Goal: Communication & Community: Participate in discussion

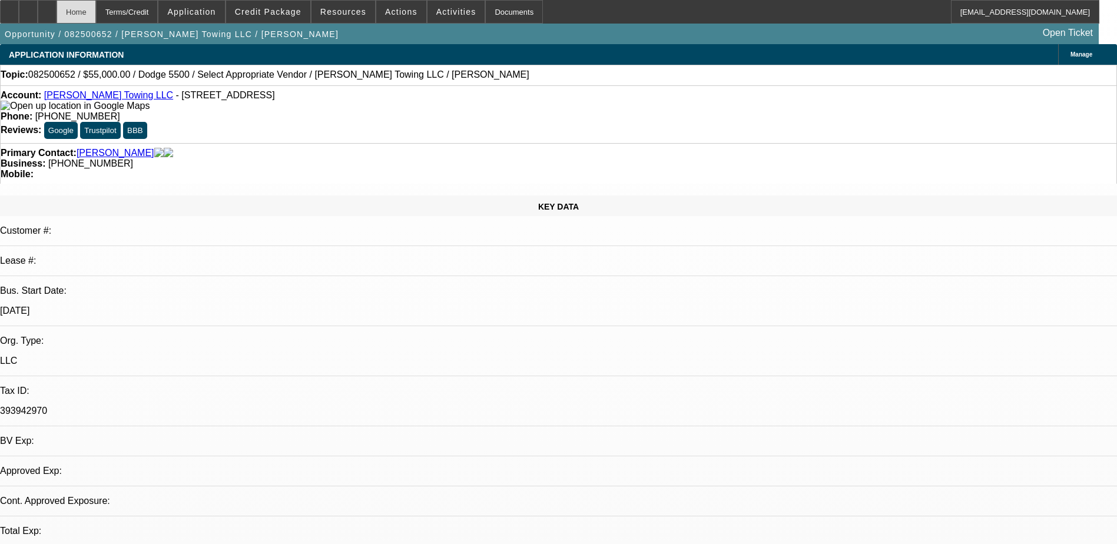
select select "0"
select select "2"
select select "0.1"
select select "4"
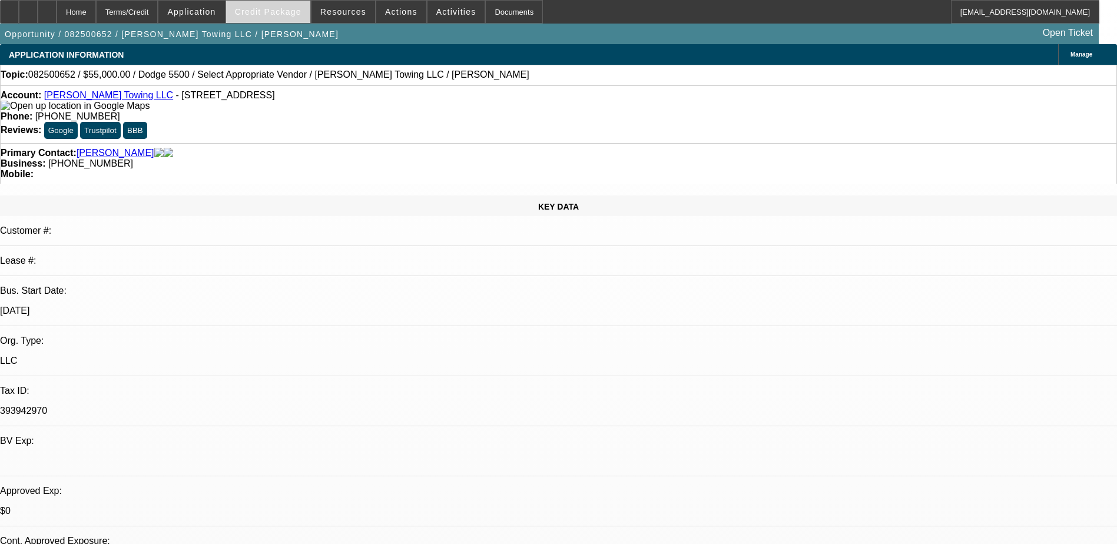
click at [263, 16] on span "Credit Package" at bounding box center [268, 11] width 67 height 9
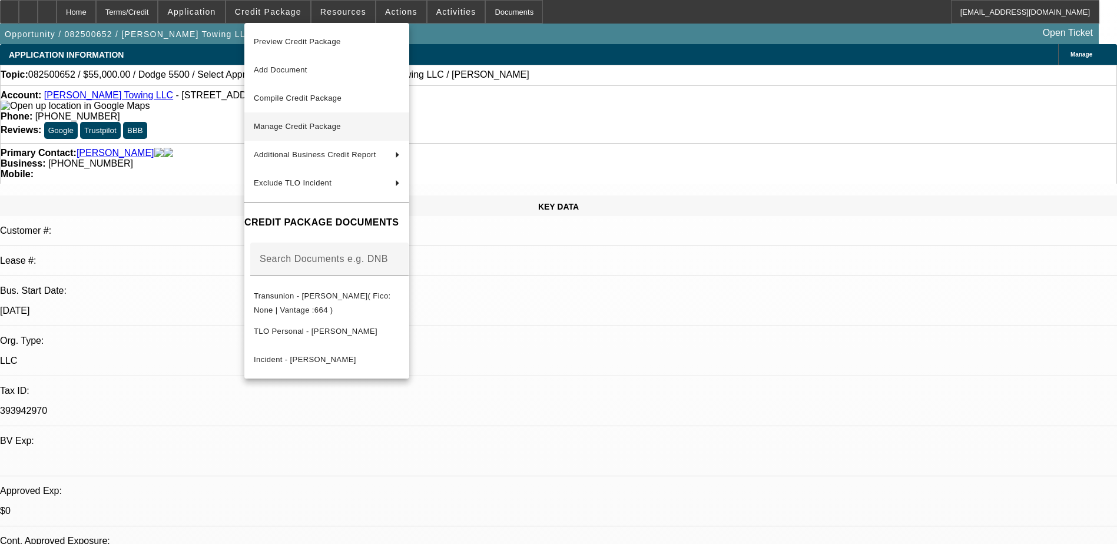
click at [313, 121] on span "Manage Credit Package" at bounding box center [327, 126] width 146 height 14
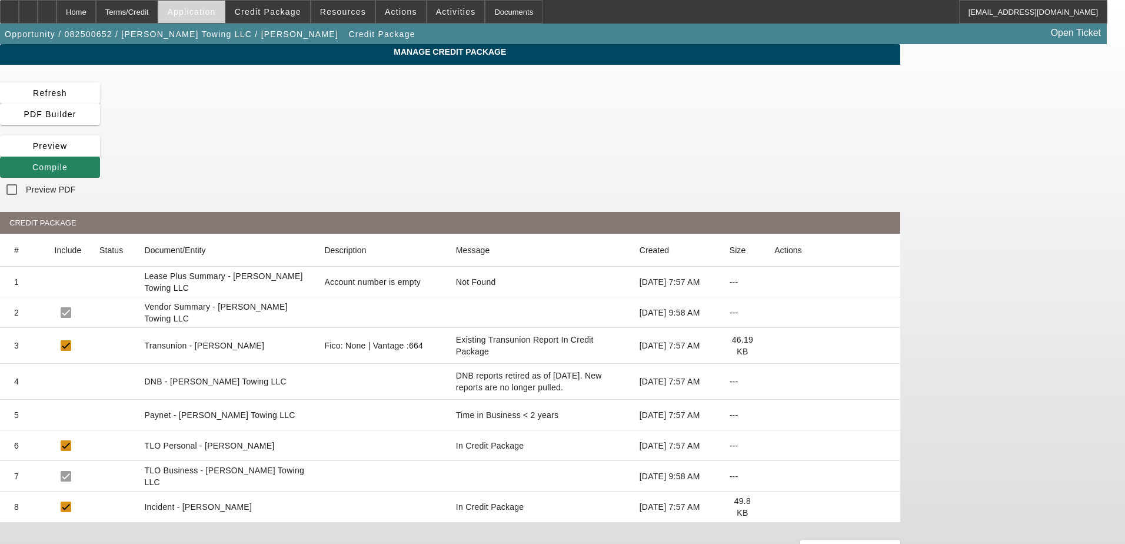
click at [198, 7] on span "Application" at bounding box center [191, 11] width 48 height 9
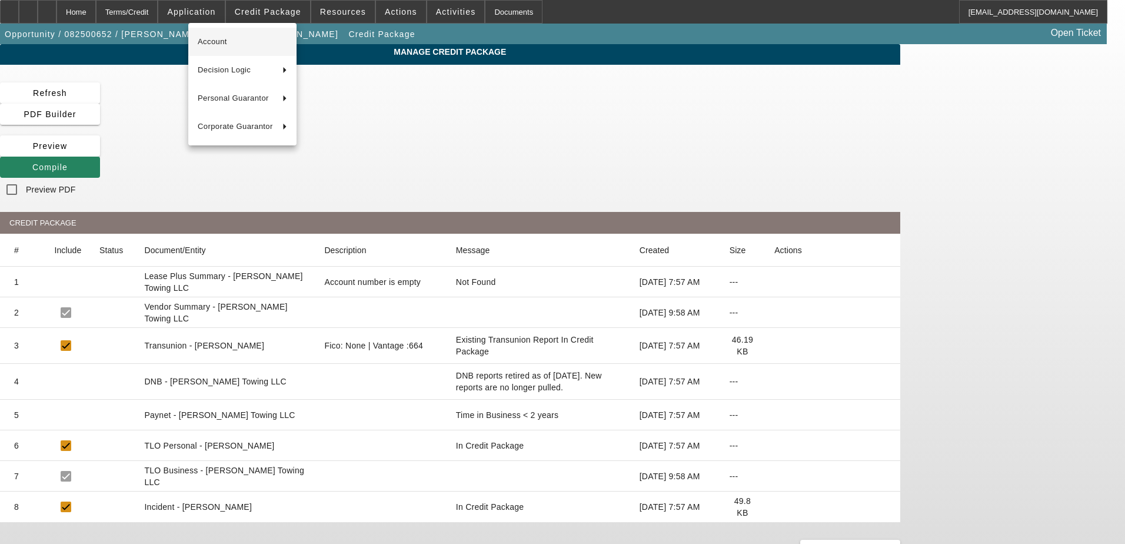
click at [237, 39] on span "Account" at bounding box center [242, 42] width 89 height 14
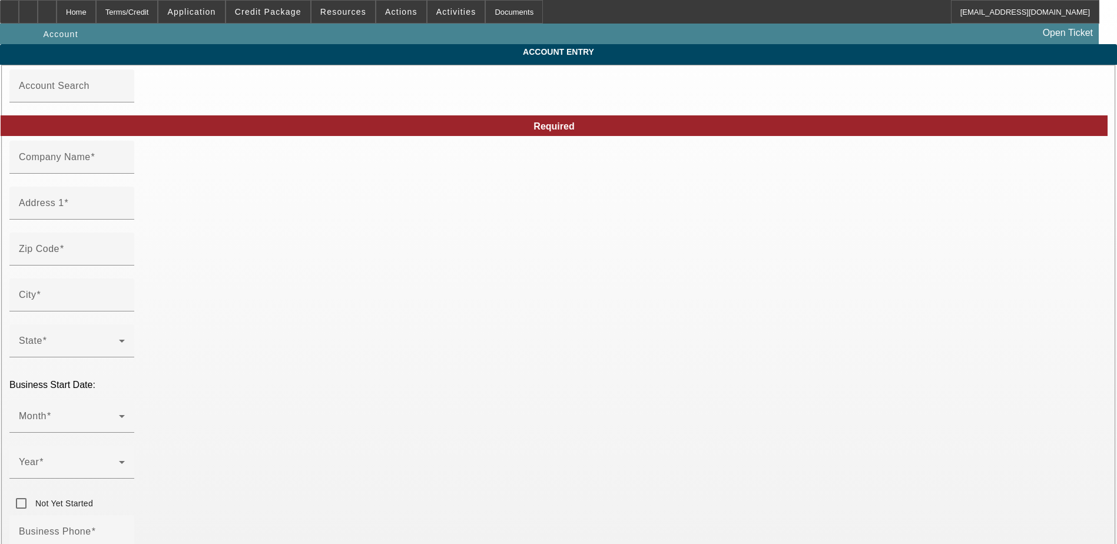
type input "[PERSON_NAME] Towing LLC"
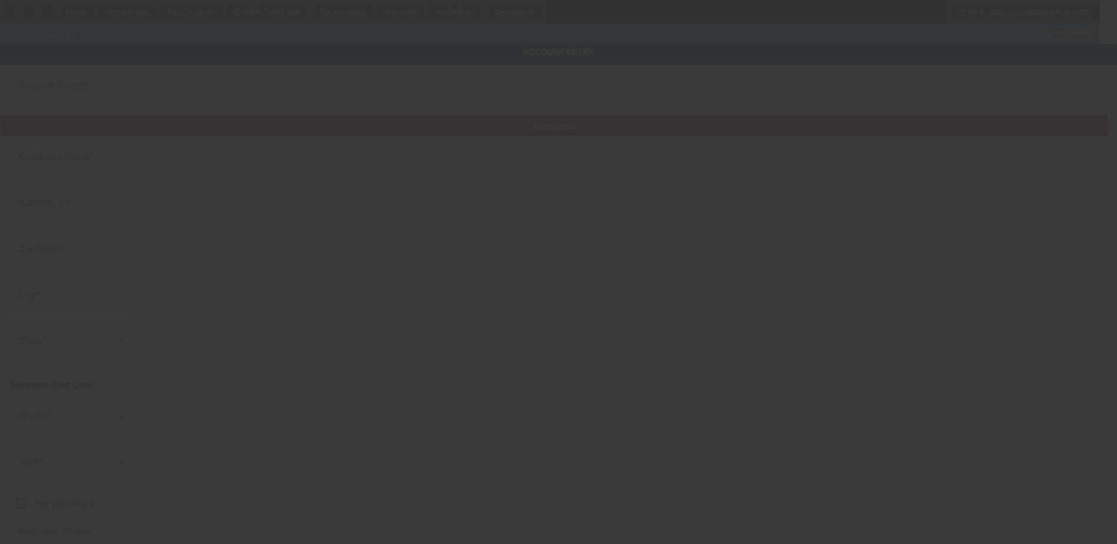
type input "130 Rose Spoonbill"
type input "78253"
type input "San Antonio"
type input "[PHONE_NUMBER]"
type input "clinestowing@yahoo.com"
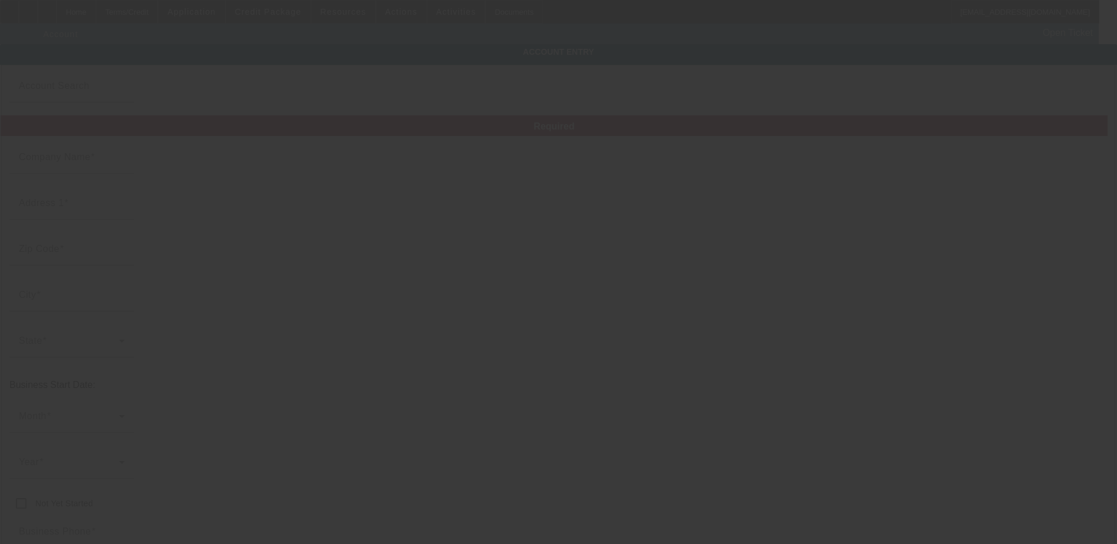
type input "393942970"
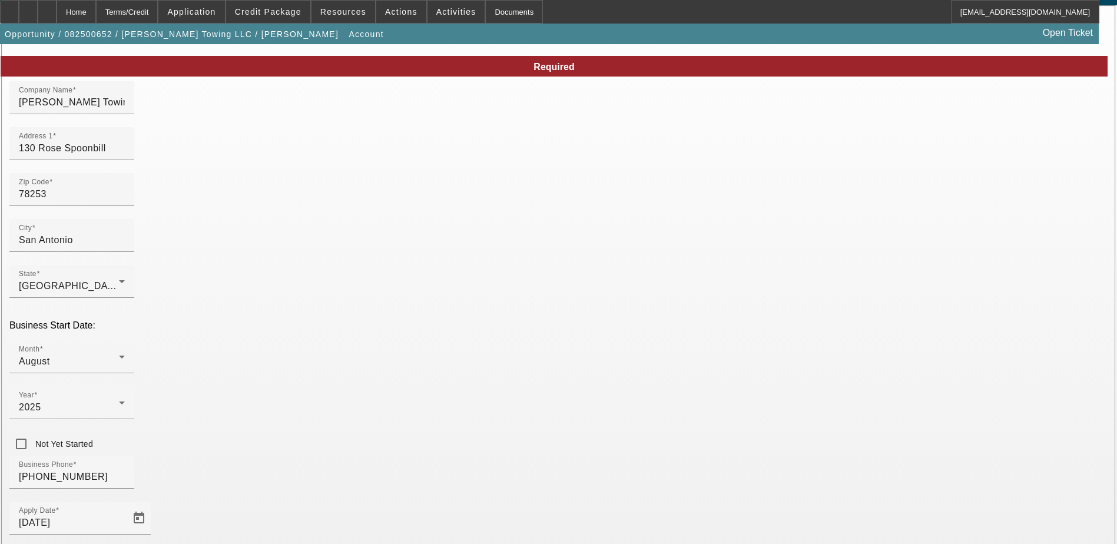
scroll to position [150, 0]
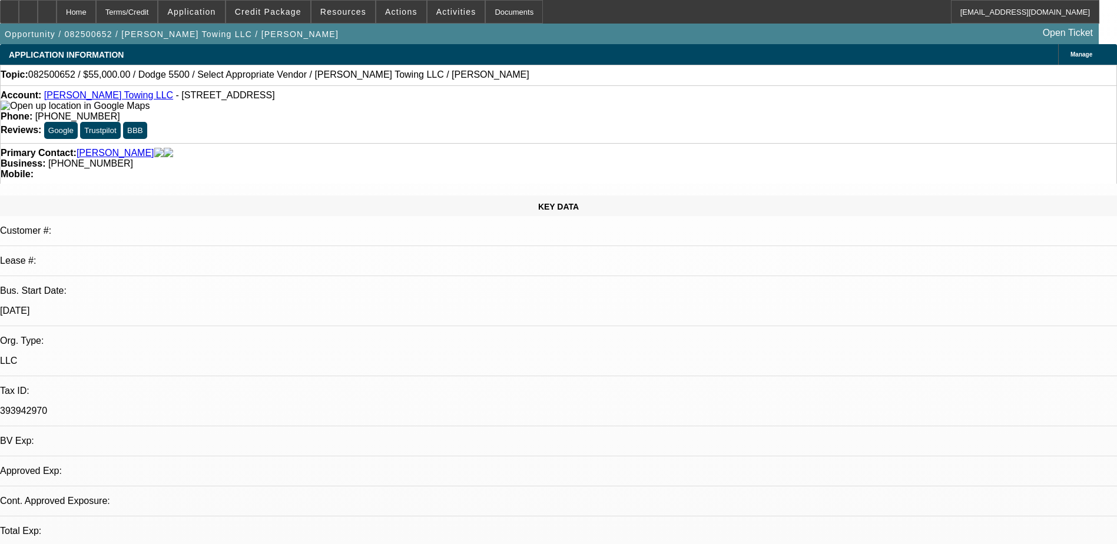
select select "0"
select select "2"
select select "0.1"
select select "4"
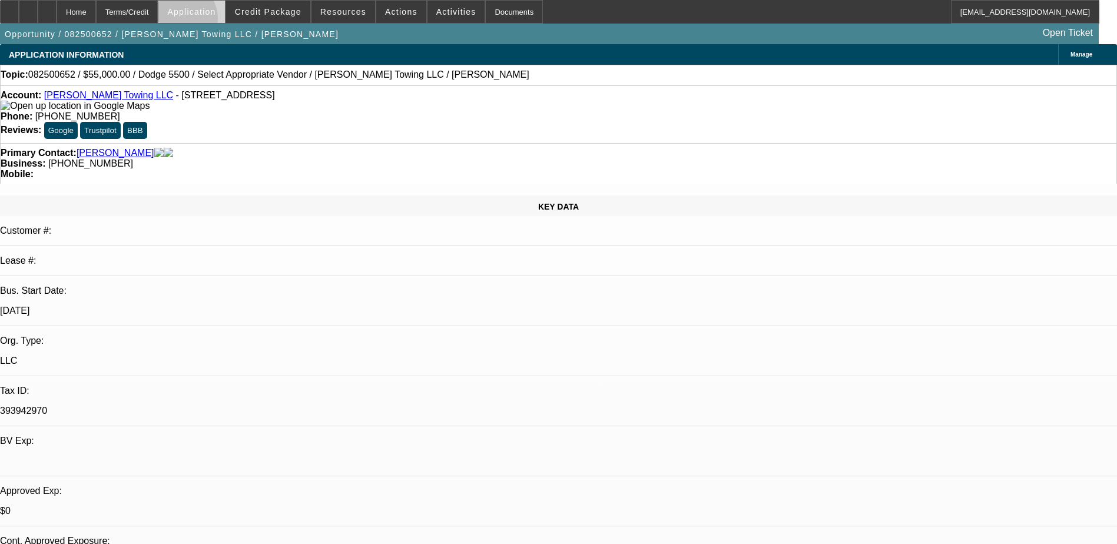
click at [205, 22] on span at bounding box center [191, 12] width 66 height 28
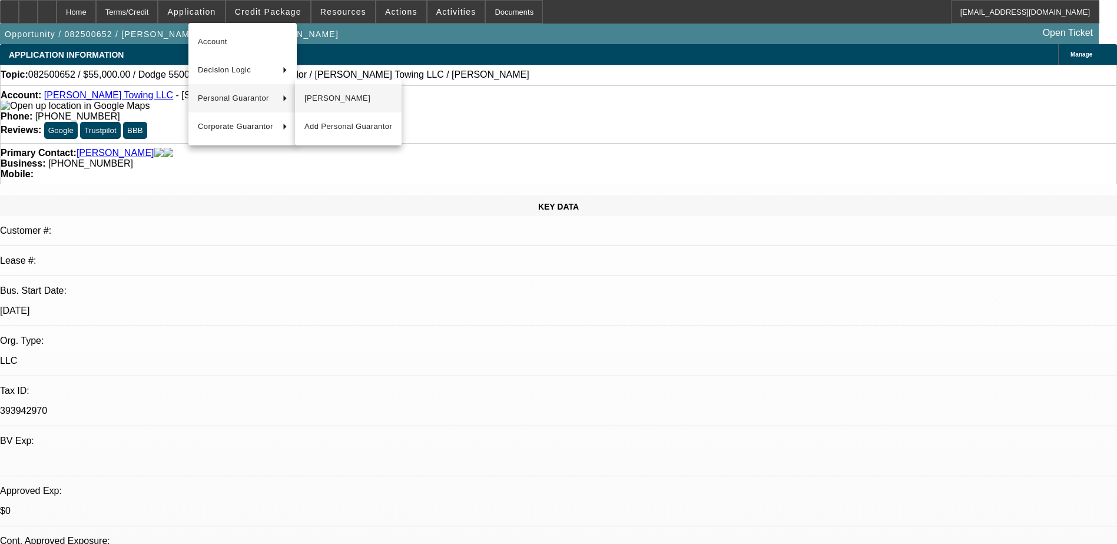
click at [354, 108] on button "[PERSON_NAME]" at bounding box center [348, 98] width 107 height 28
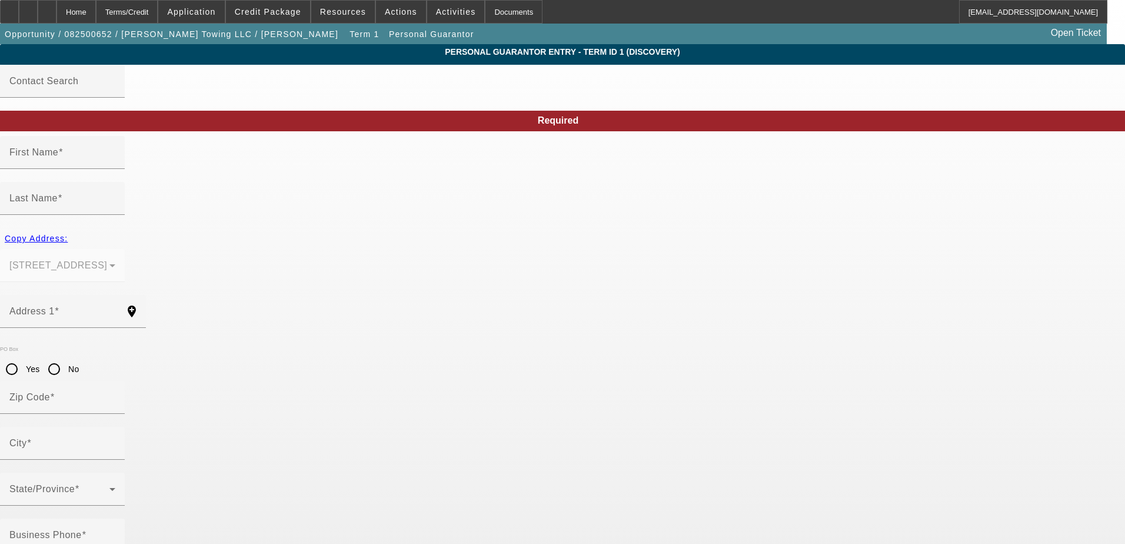
type input "Jonathan"
type input "Cline"
type input "130 Rose Spoonbill"
radio input "true"
type input "78253"
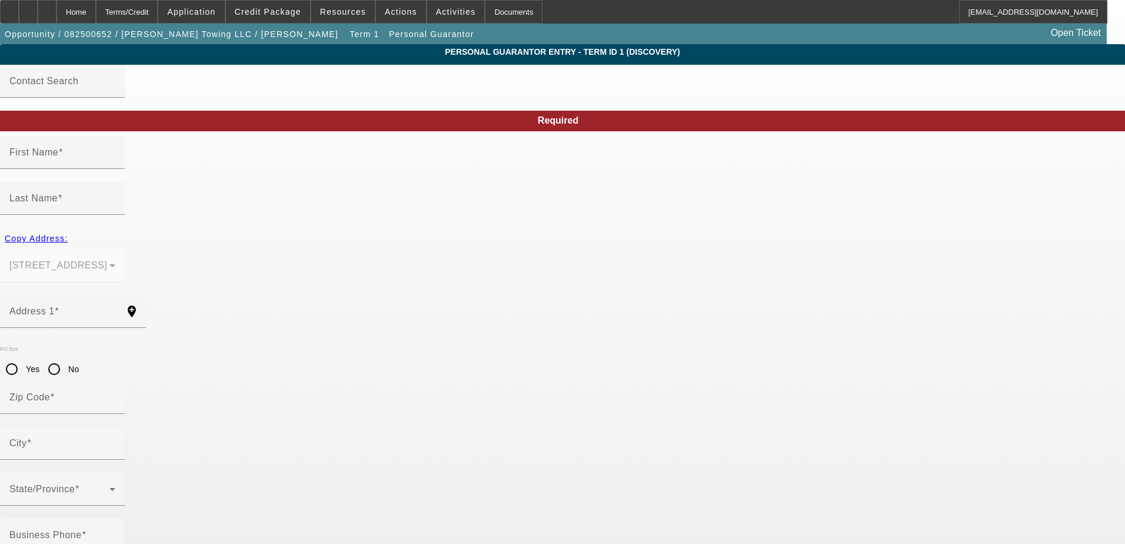
type input "San Antonio"
type input "[PHONE_NUMBER]"
type input "100"
type input "000-00-0000"
type input "clinestowing@yahoo.com"
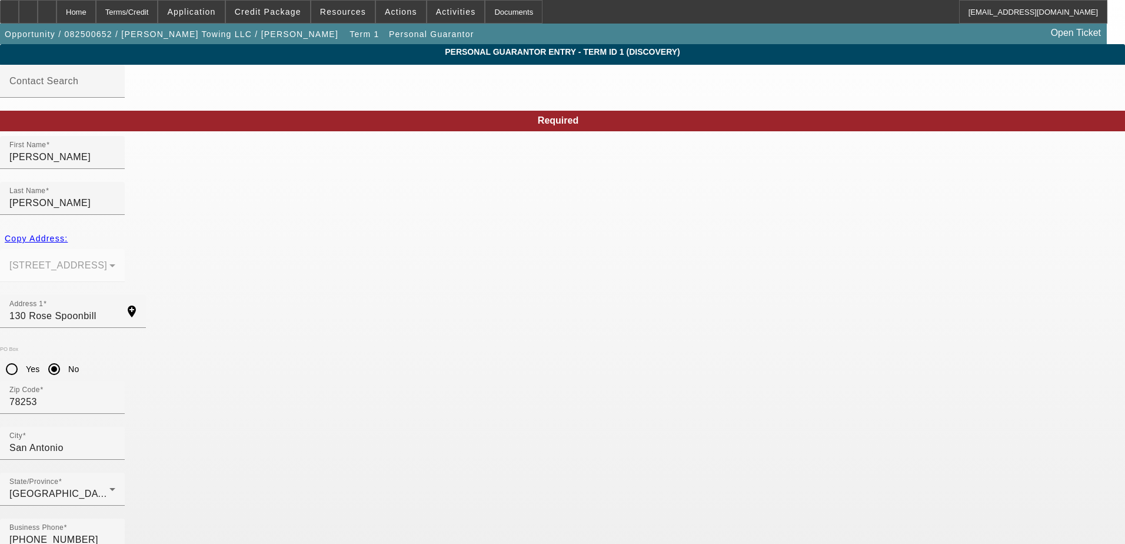
drag, startPoint x: 337, startPoint y: 451, endPoint x: 224, endPoint y: 459, distance: 113.3
type input "603-70-8296"
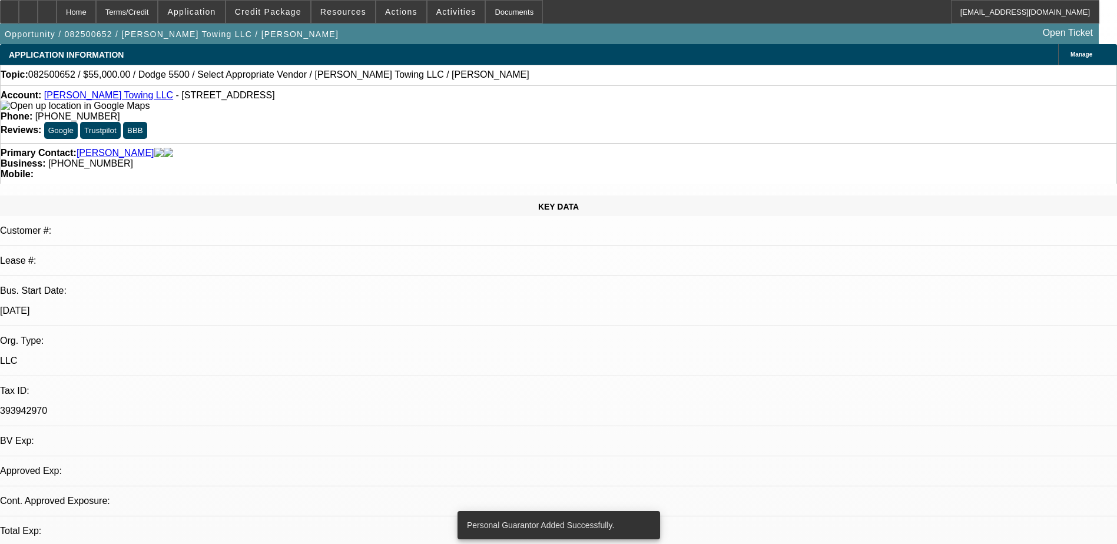
select select "0"
select select "2"
select select "0.1"
select select "4"
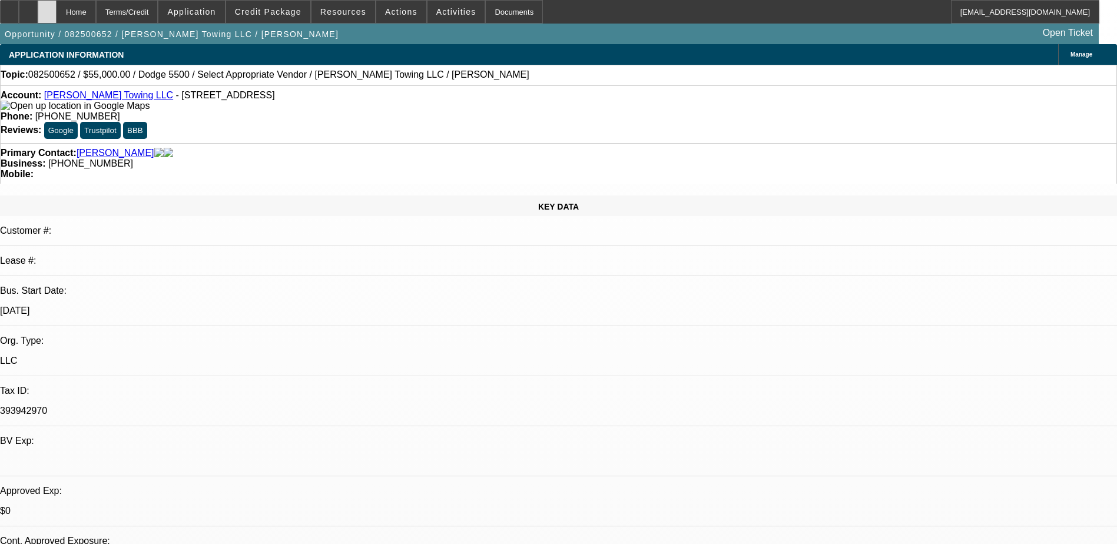
click at [47, 8] on icon at bounding box center [47, 8] width 0 height 0
select select "0"
select select "2"
select select "0.1"
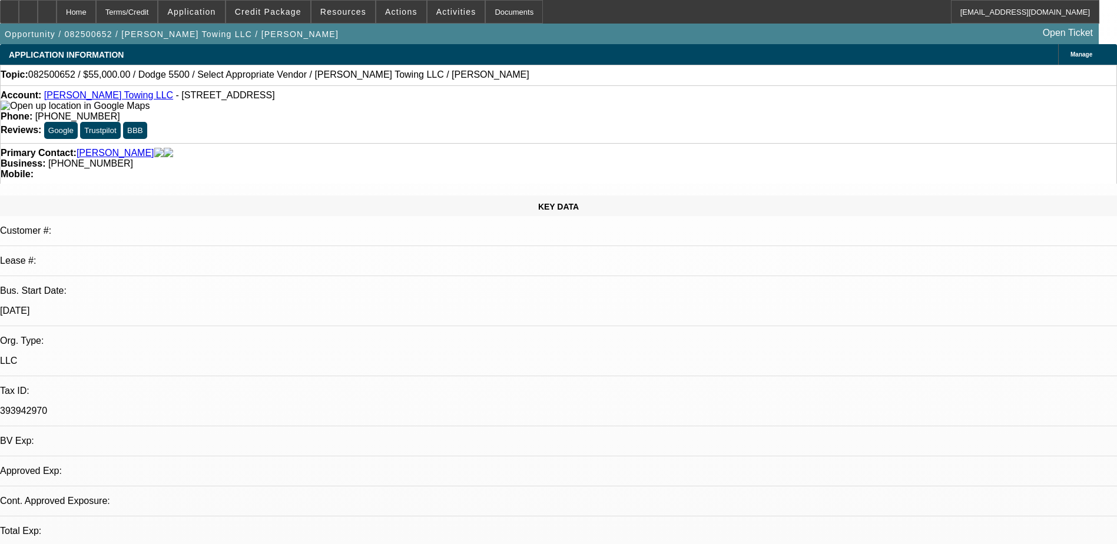
select select "4"
select select "0"
select select "2"
select select "0.1"
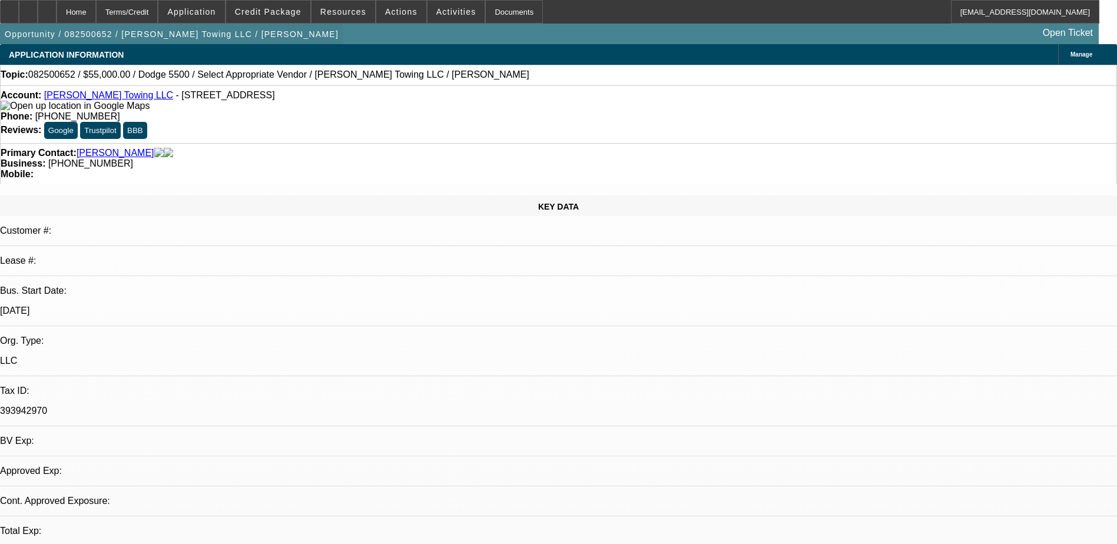
select select "4"
click at [198, 11] on span "Application" at bounding box center [191, 11] width 48 height 9
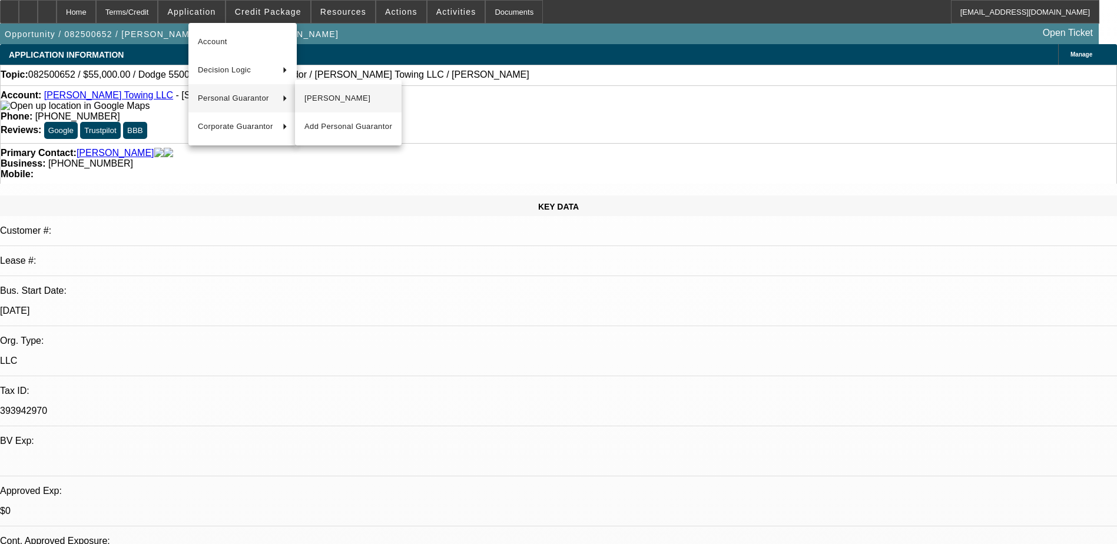
click at [341, 102] on span "[PERSON_NAME]" at bounding box center [348, 98] width 88 height 14
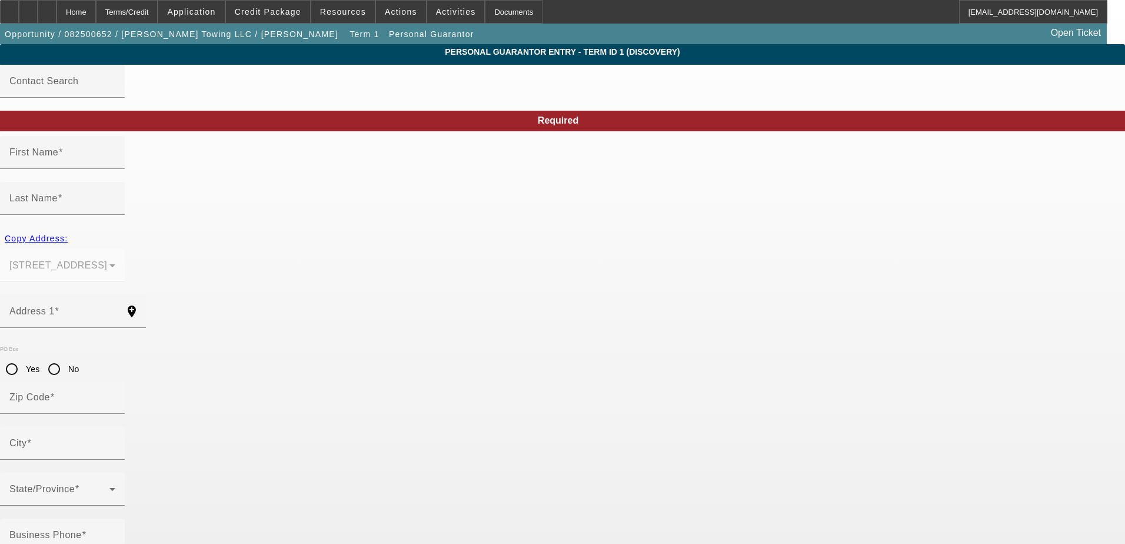
type input "Jonathan"
type input "Cline"
type input "130 Rose Spoonbill"
radio input "true"
type input "78253"
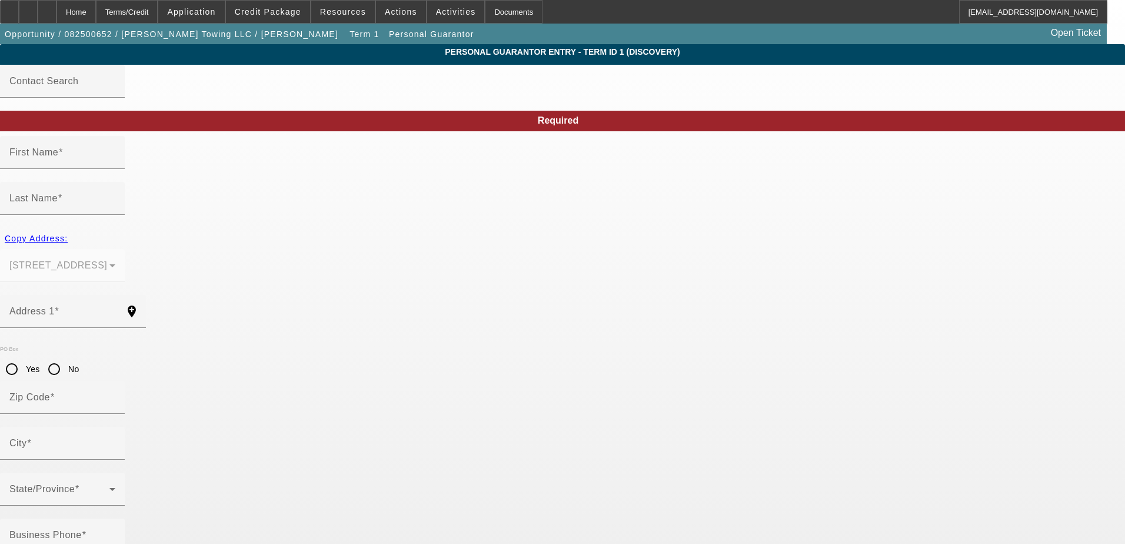
type input "San Antonio"
type input "[PHONE_NUMBER]"
type input "100"
type input "603-70-8296"
type input "clinestowing@yahoo.com"
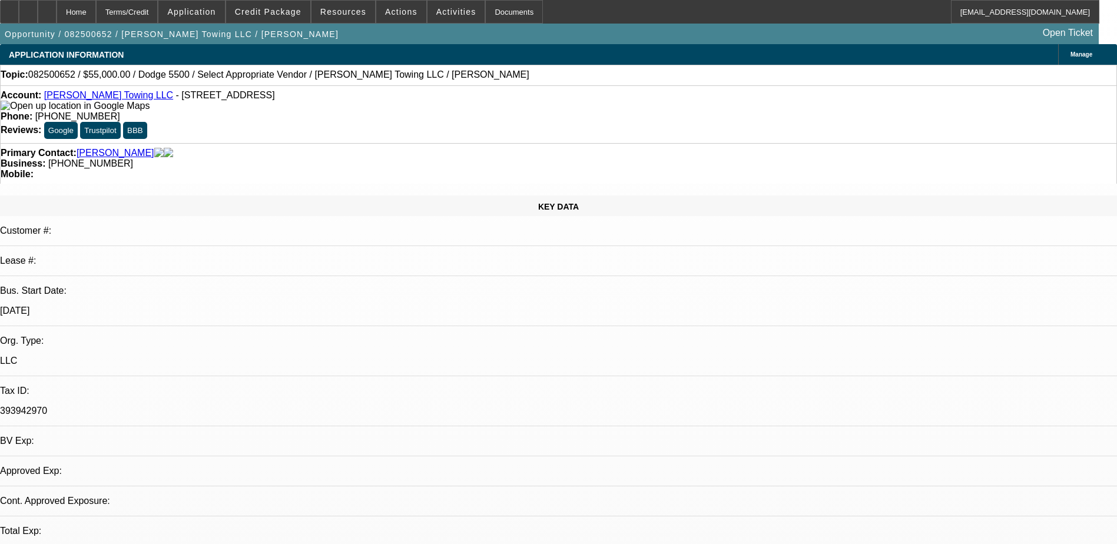
select select "0"
select select "2"
select select "0.1"
select select "4"
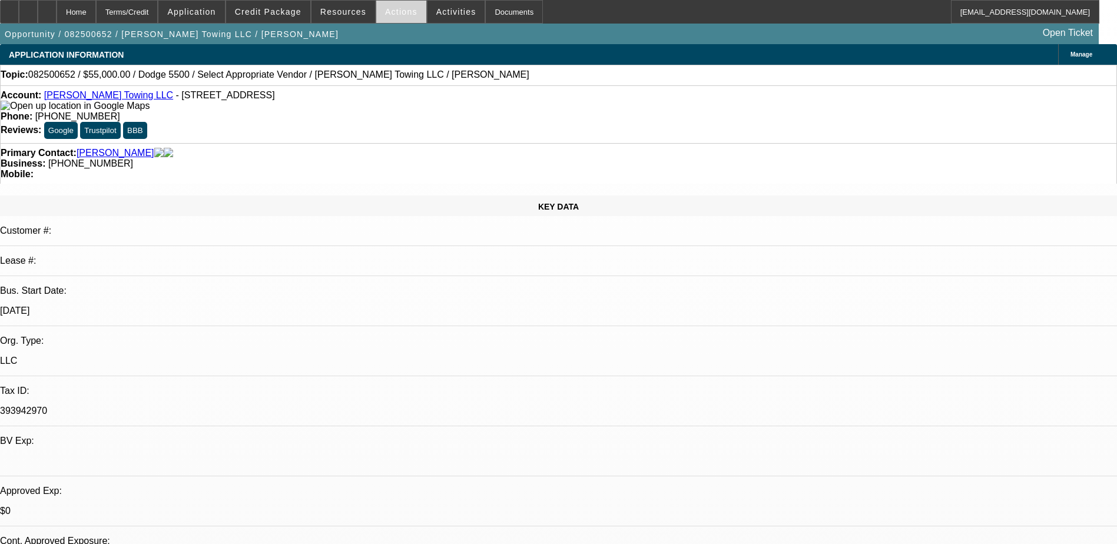
click at [393, 11] on span "Actions" at bounding box center [401, 11] width 32 height 9
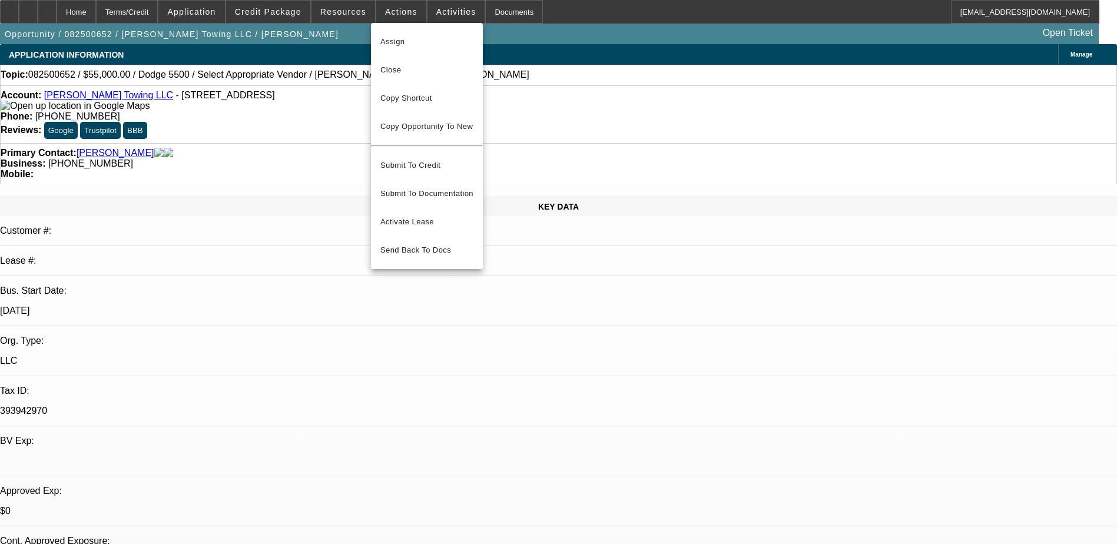
click at [293, 31] on div at bounding box center [558, 272] width 1117 height 544
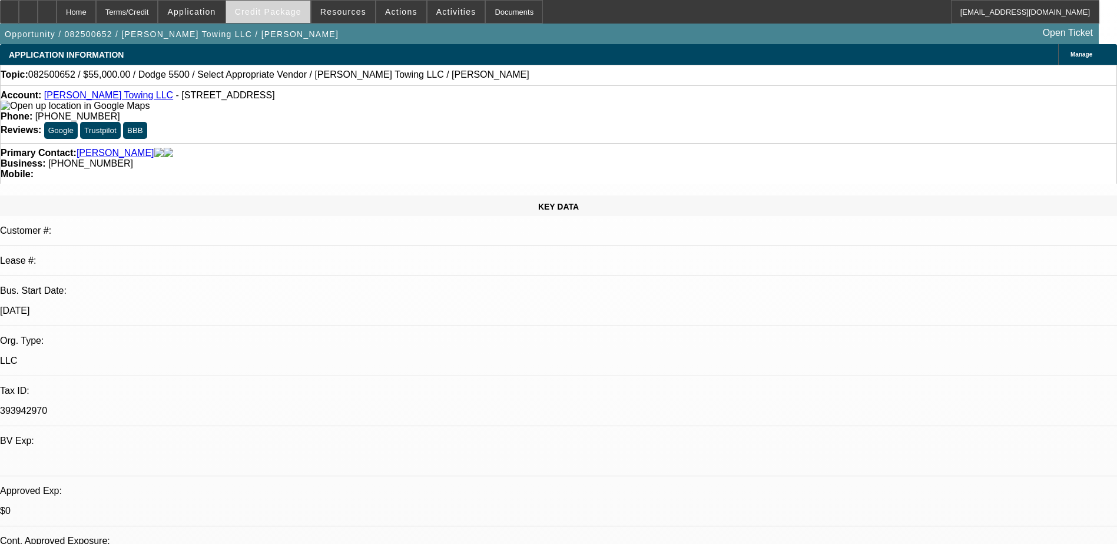
click at [277, 4] on span at bounding box center [268, 12] width 84 height 28
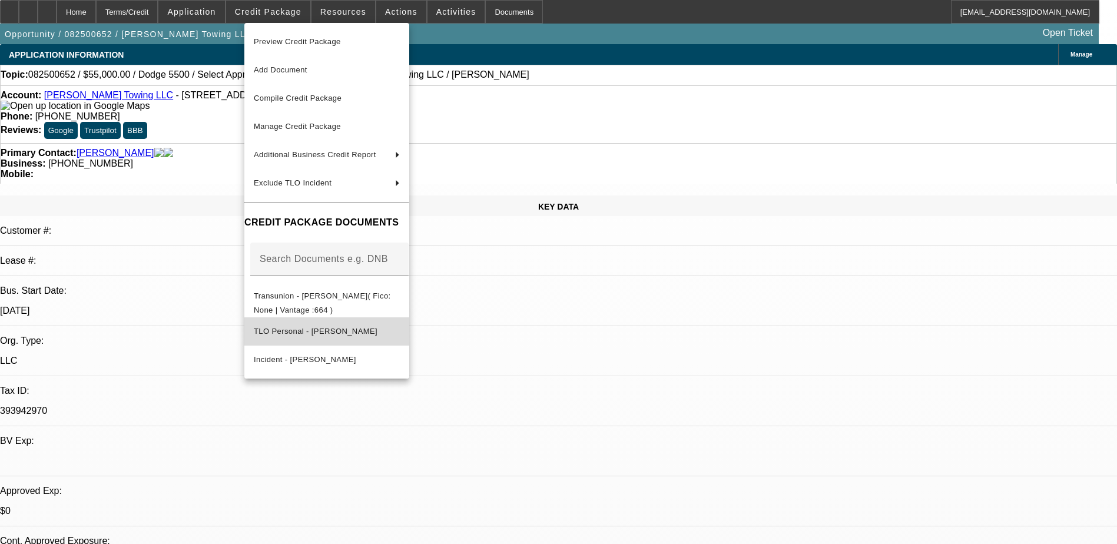
click at [409, 336] on button "TLO Personal - Cline, Jonathan" at bounding box center [326, 331] width 165 height 28
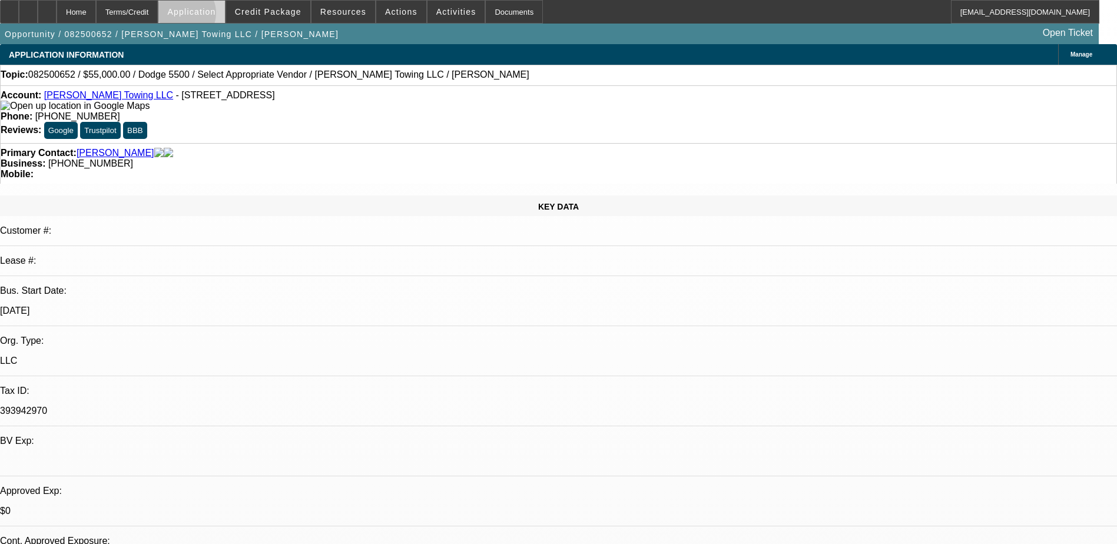
click at [211, 16] on span "Application" at bounding box center [191, 11] width 48 height 9
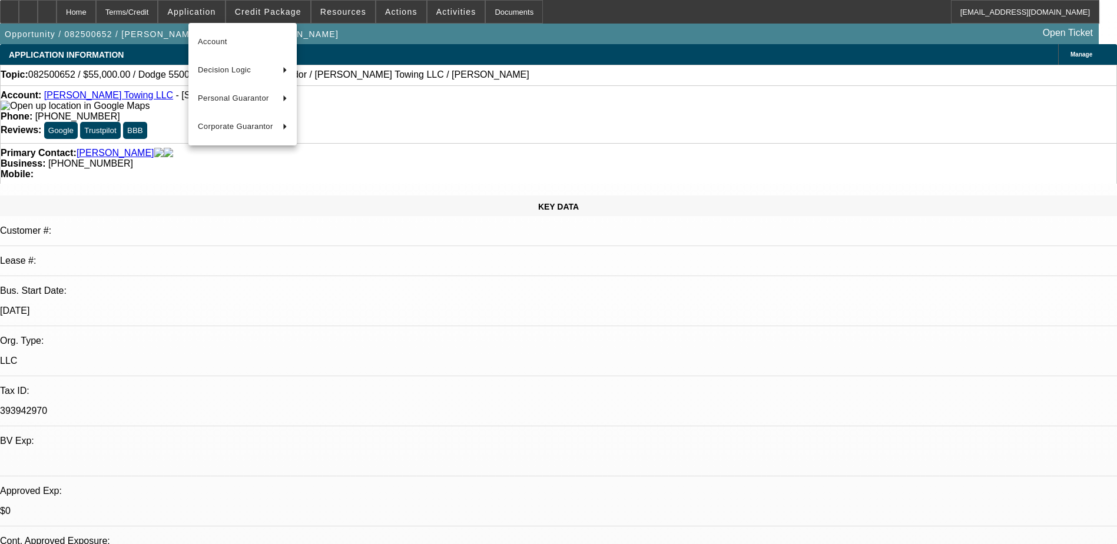
click at [259, 12] on div at bounding box center [558, 272] width 1117 height 544
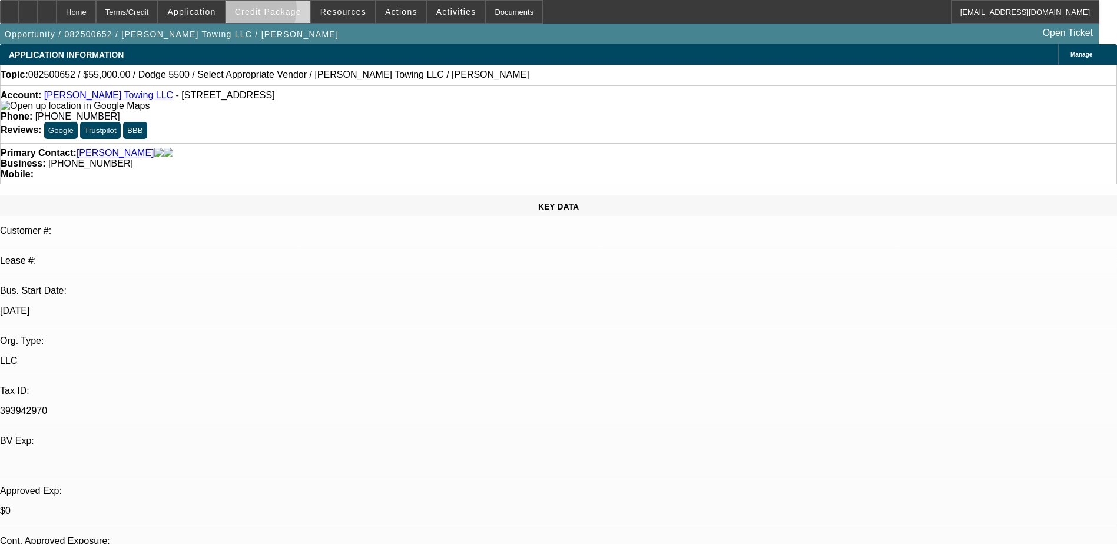
click at [271, 12] on span "Credit Package" at bounding box center [268, 11] width 67 height 9
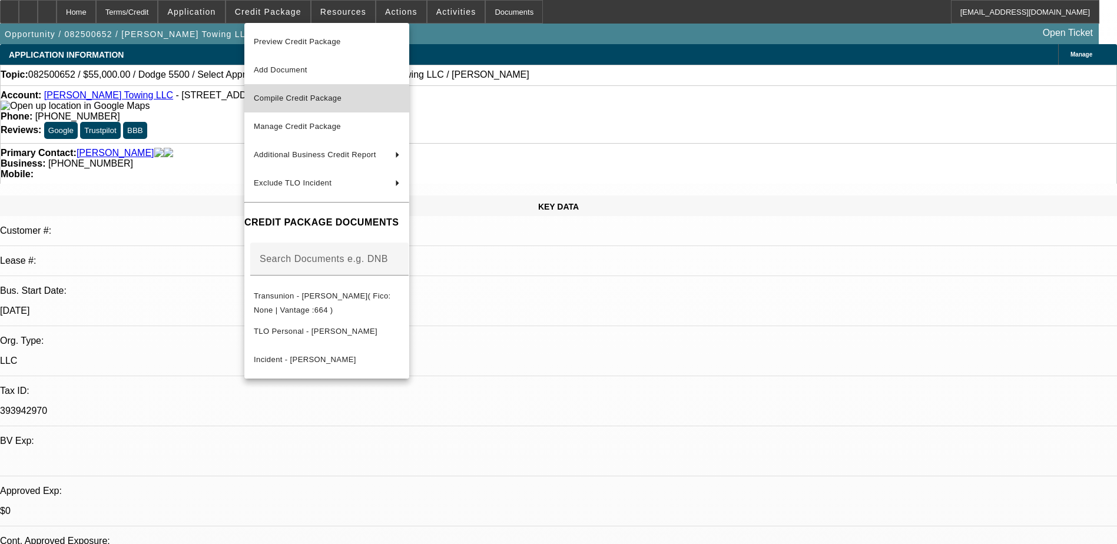
click at [314, 102] on span "Compile Credit Package" at bounding box center [298, 98] width 88 height 9
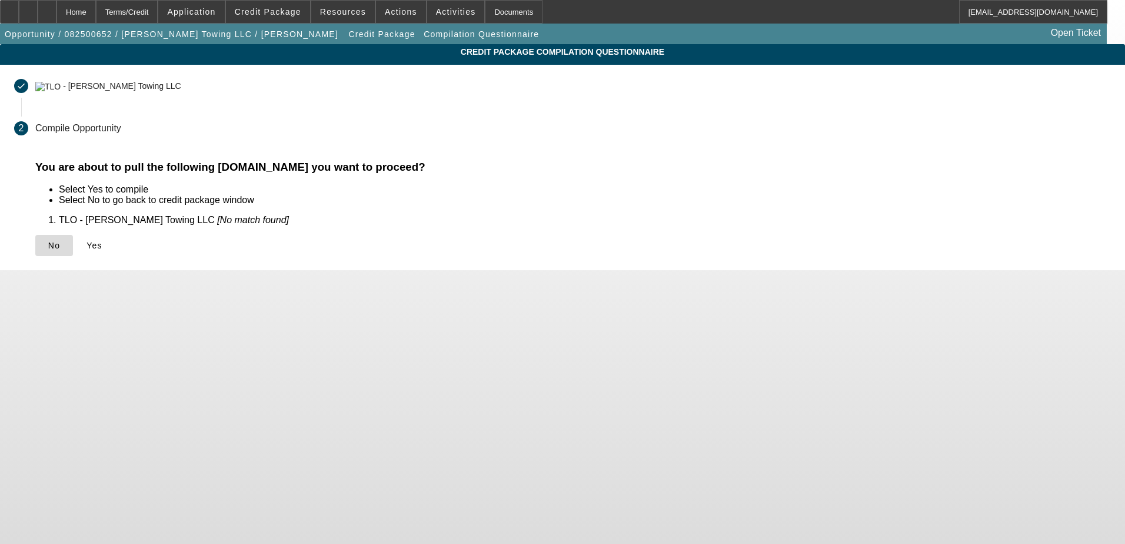
click at [73, 252] on span at bounding box center [54, 245] width 38 height 28
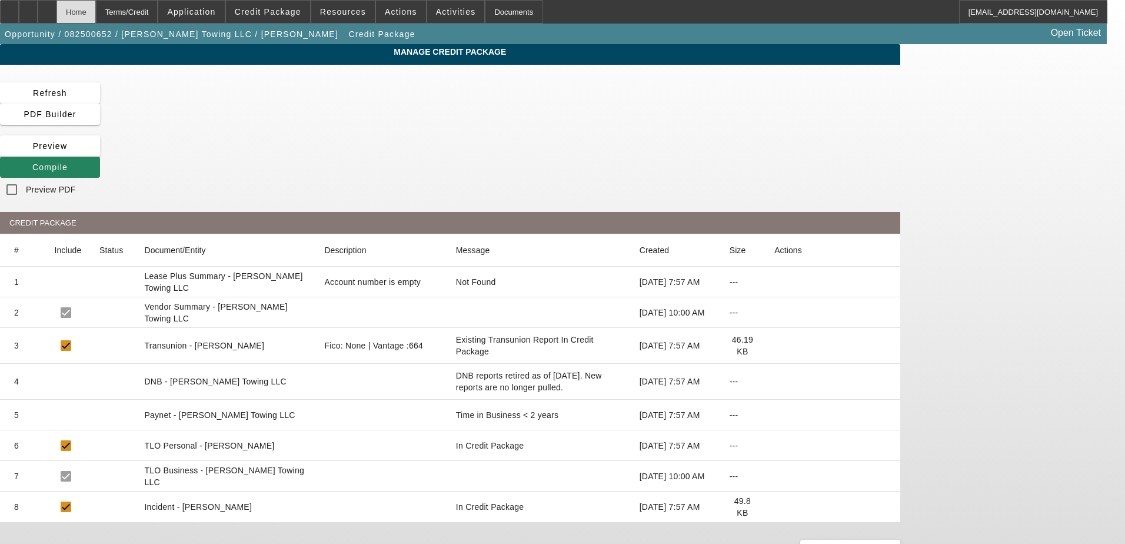
click at [96, 9] on div "Home" at bounding box center [76, 12] width 39 height 24
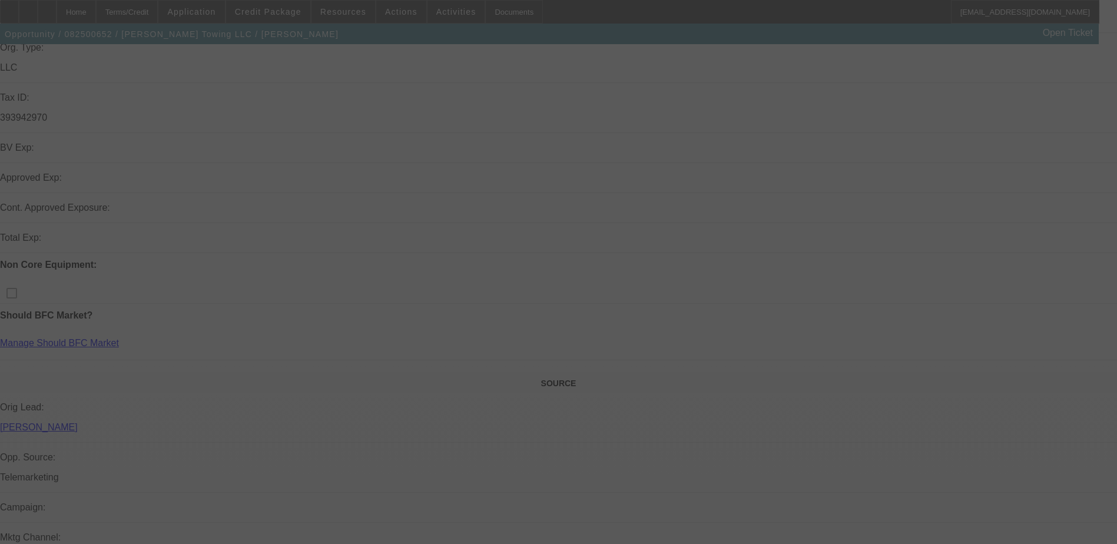
scroll to position [294, 0]
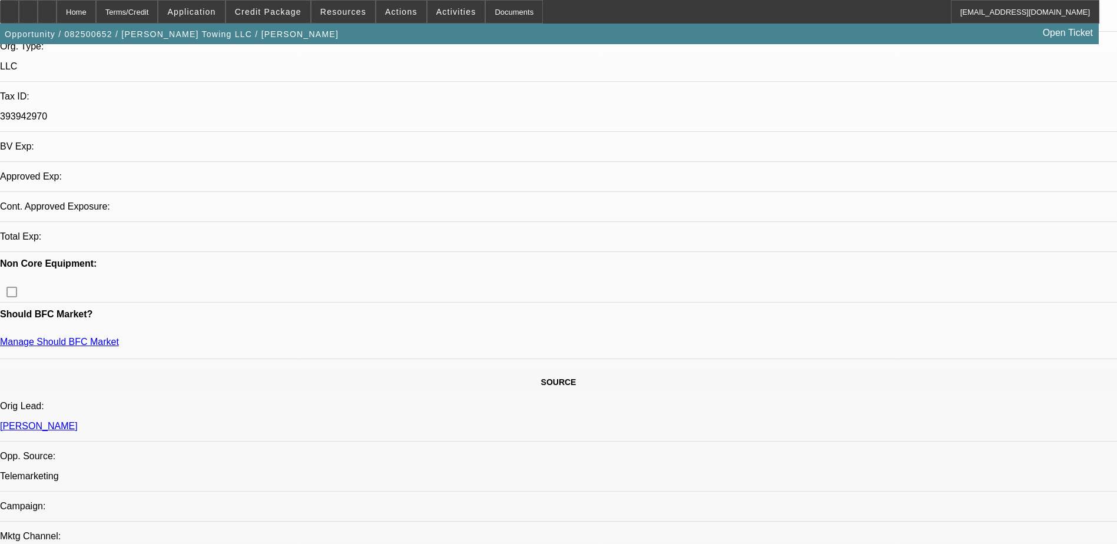
select select "0"
select select "2"
select select "0.1"
select select "4"
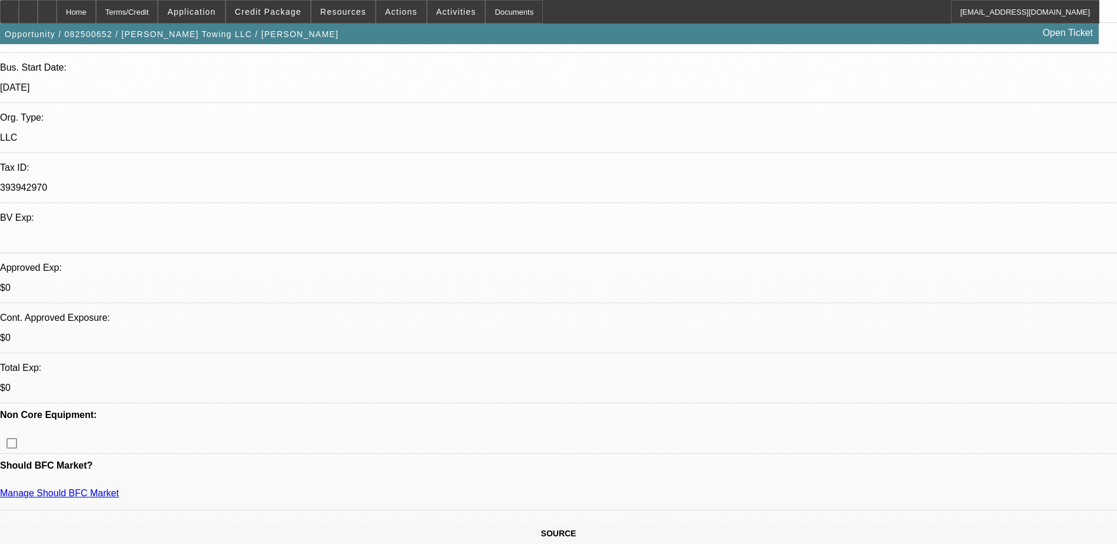
scroll to position [177, 0]
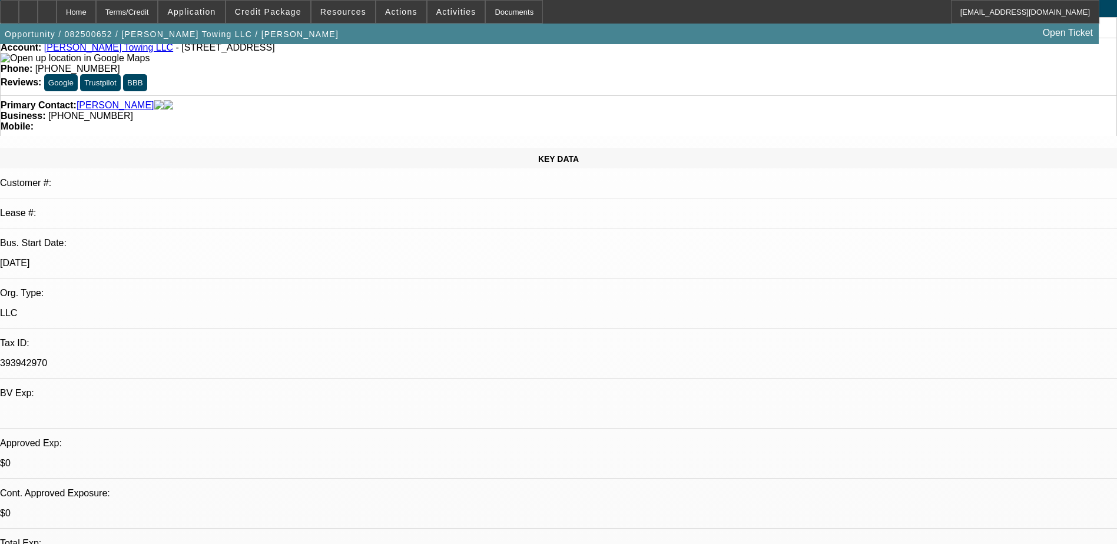
scroll to position [0, 0]
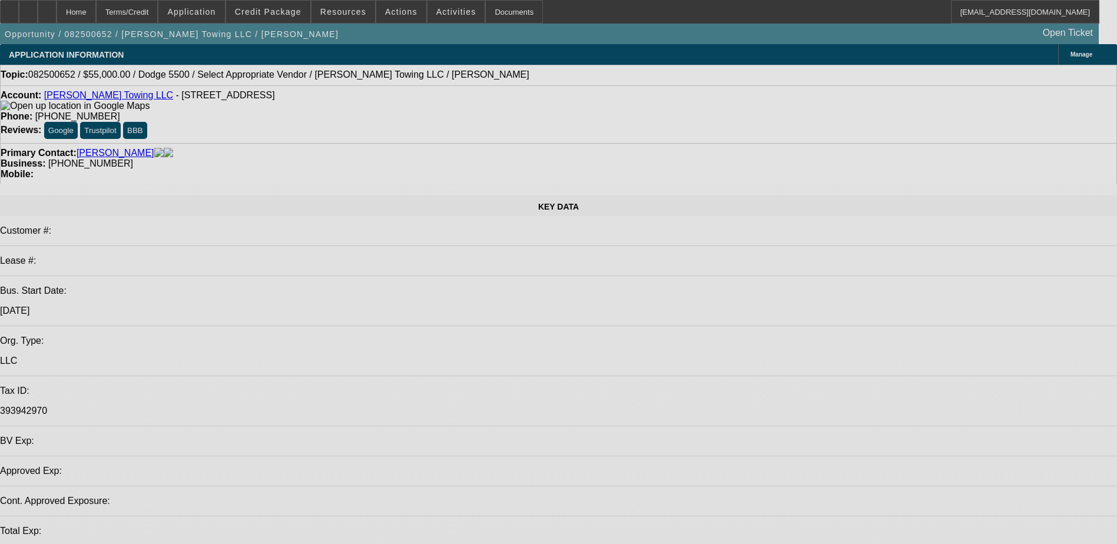
select select "0"
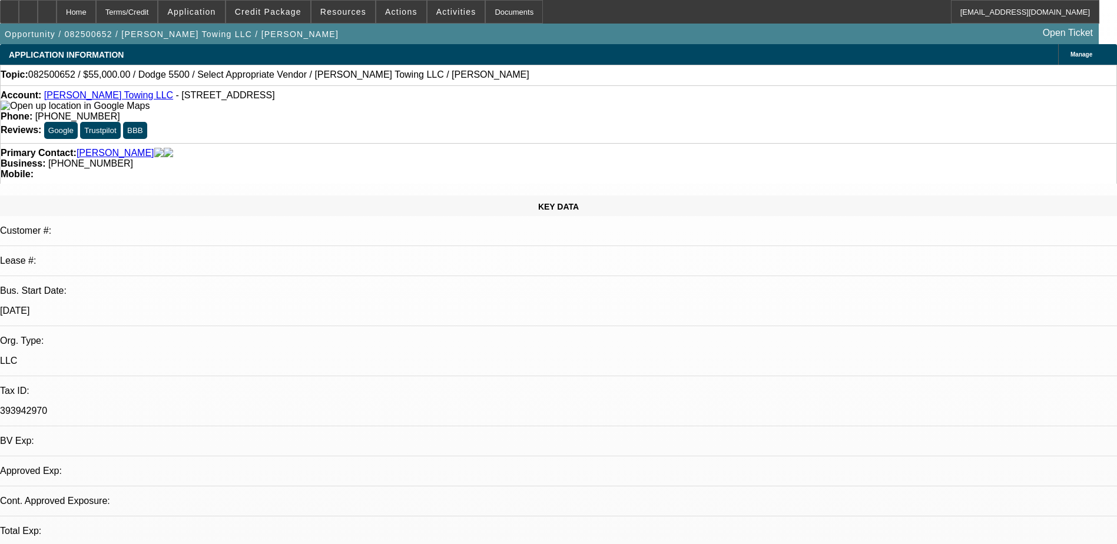
select select "2"
select select "0.1"
select select "4"
click at [215, 11] on span "Application" at bounding box center [191, 11] width 48 height 9
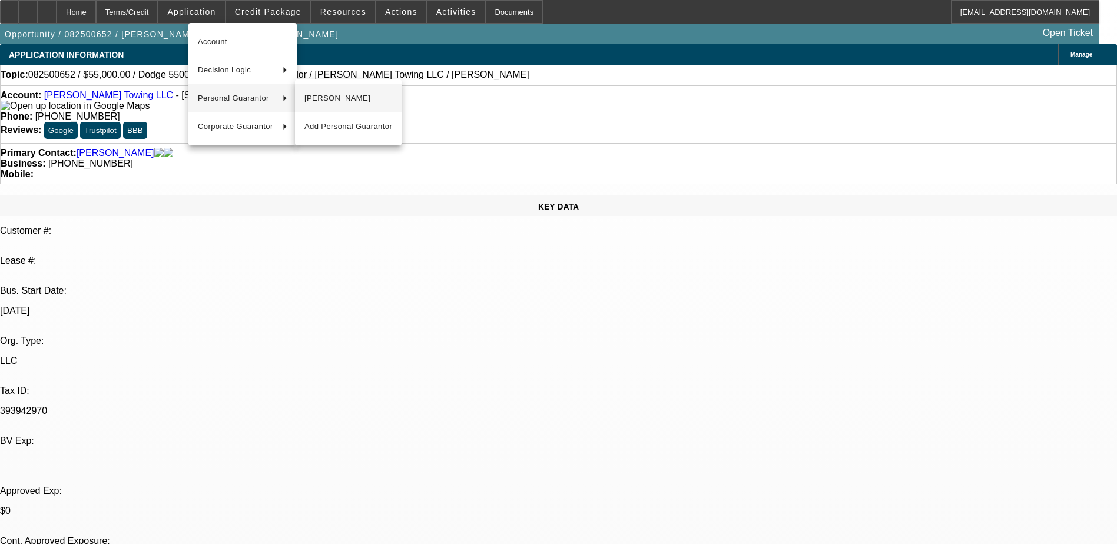
click at [311, 95] on span "[PERSON_NAME]" at bounding box center [348, 98] width 88 height 14
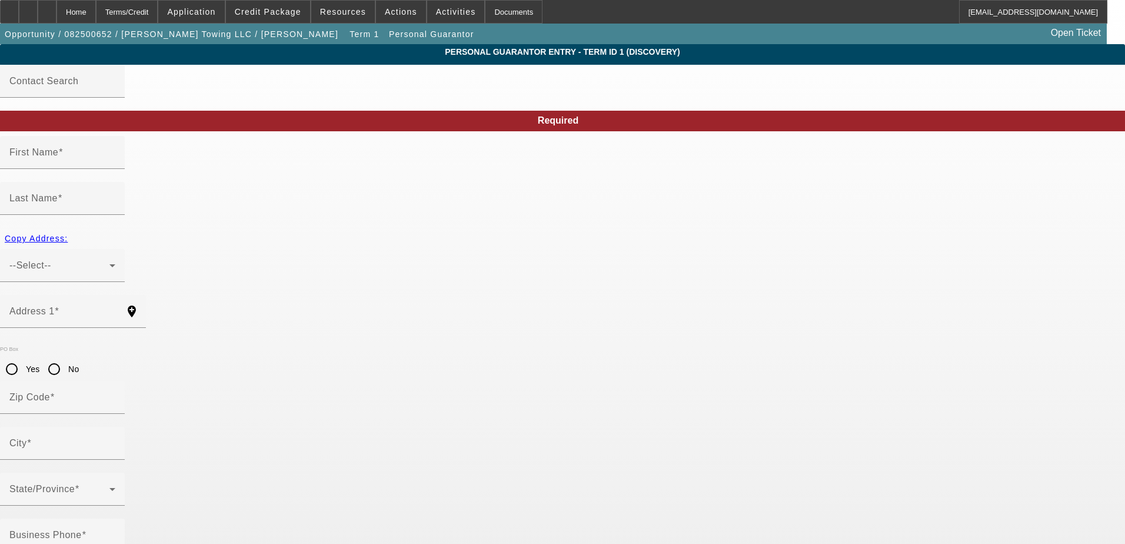
type input "Jonathan"
type input "Cline"
type input "130 Rose Spoonbill"
radio input "true"
type input "78253"
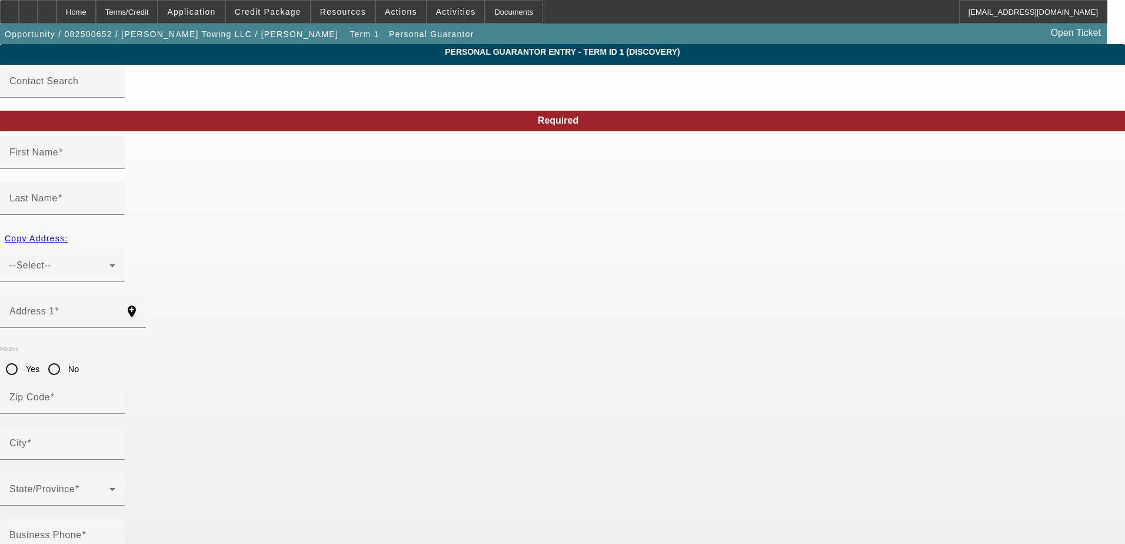
type input "San Antonio"
type input "[PHONE_NUMBER]"
type input "100"
type input "603-70-8296"
type input "clinestowing@yahoo.com"
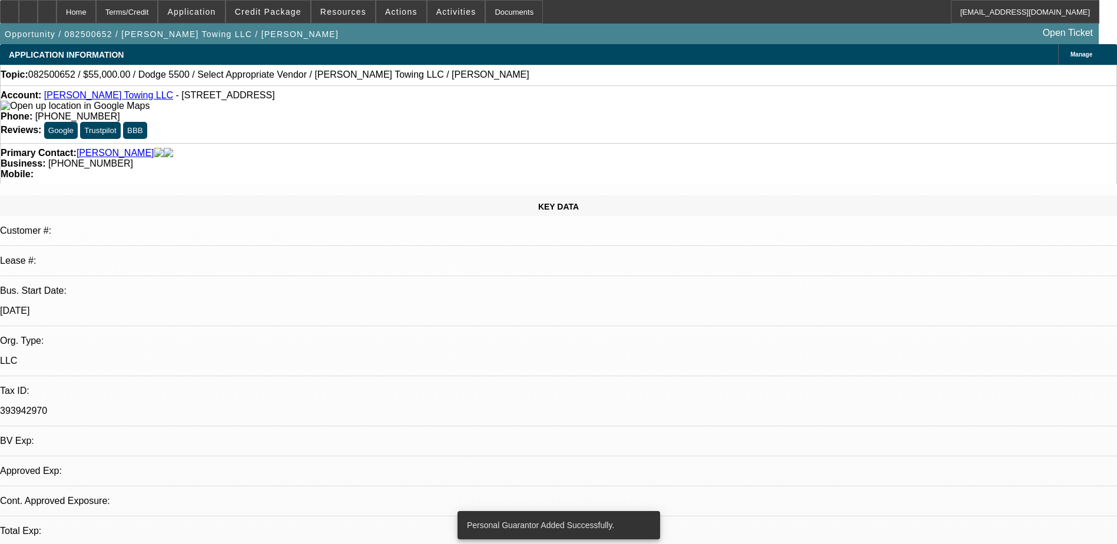
select select "0"
select select "2"
select select "0.1"
select select "4"
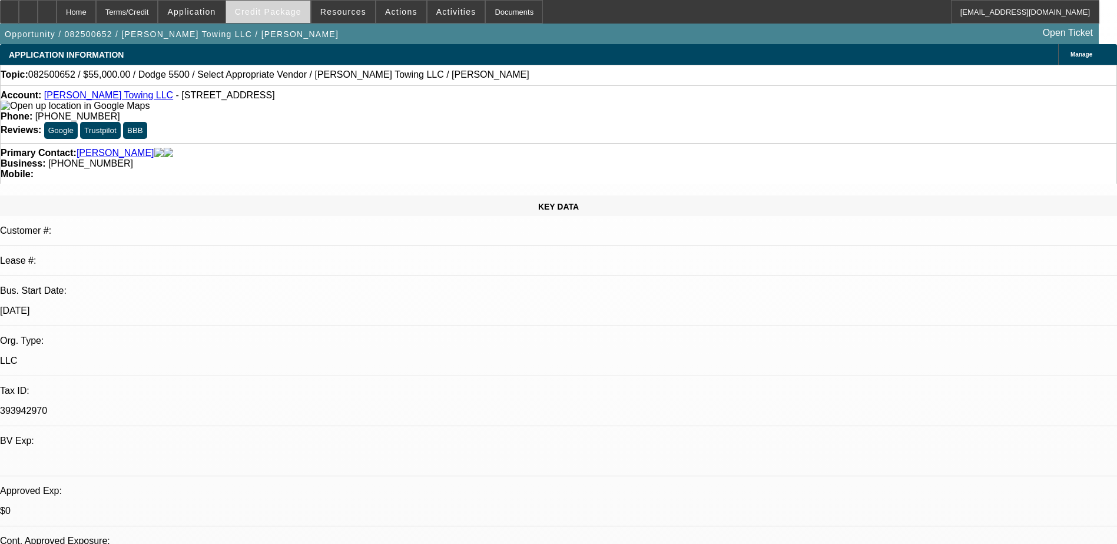
click at [267, 16] on span at bounding box center [268, 12] width 84 height 28
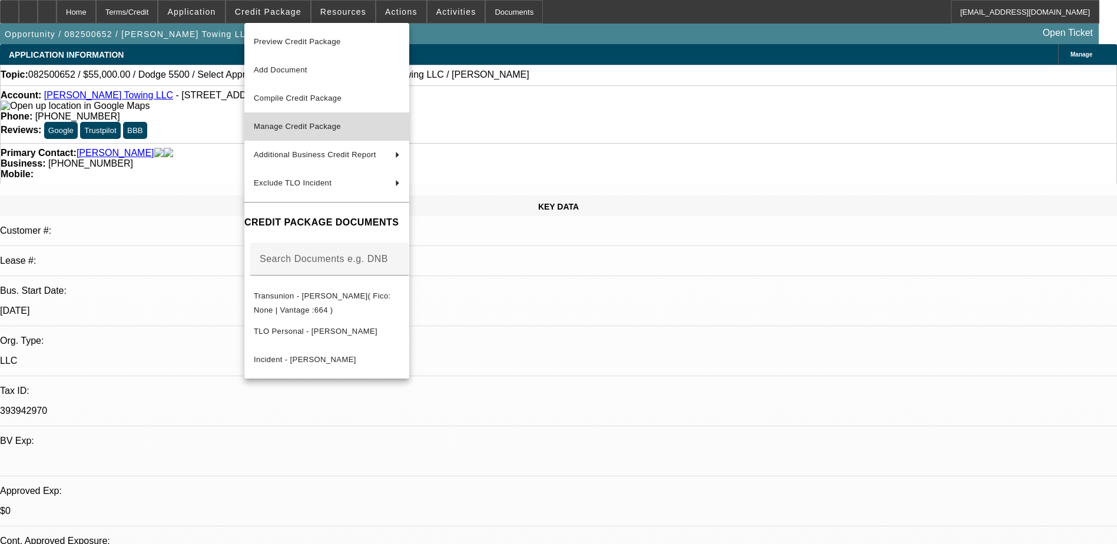
click at [333, 137] on button "Manage Credit Package" at bounding box center [326, 126] width 165 height 28
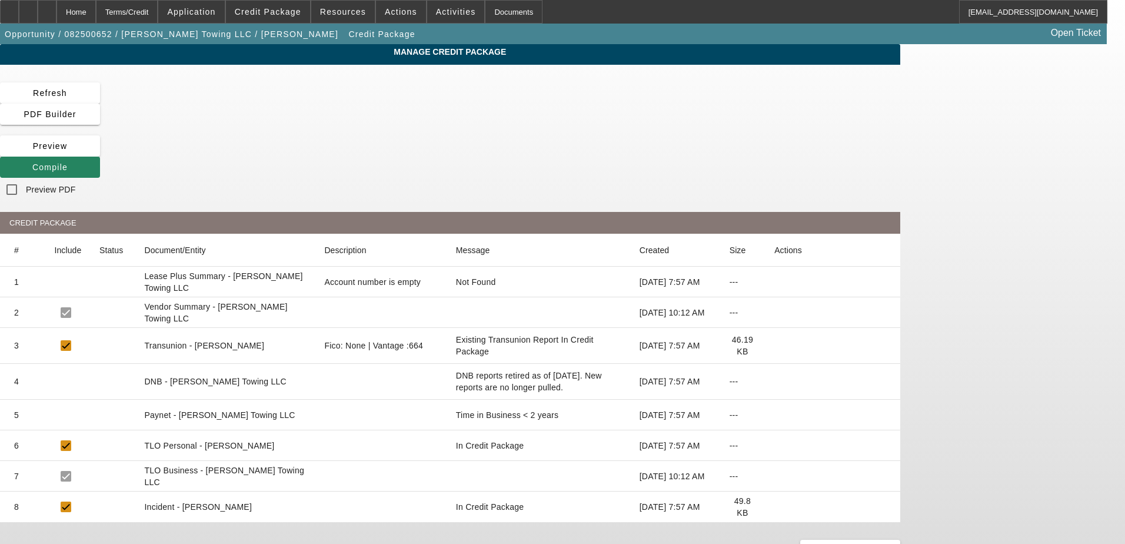
click at [775, 346] on icon at bounding box center [775, 346] width 0 height 0
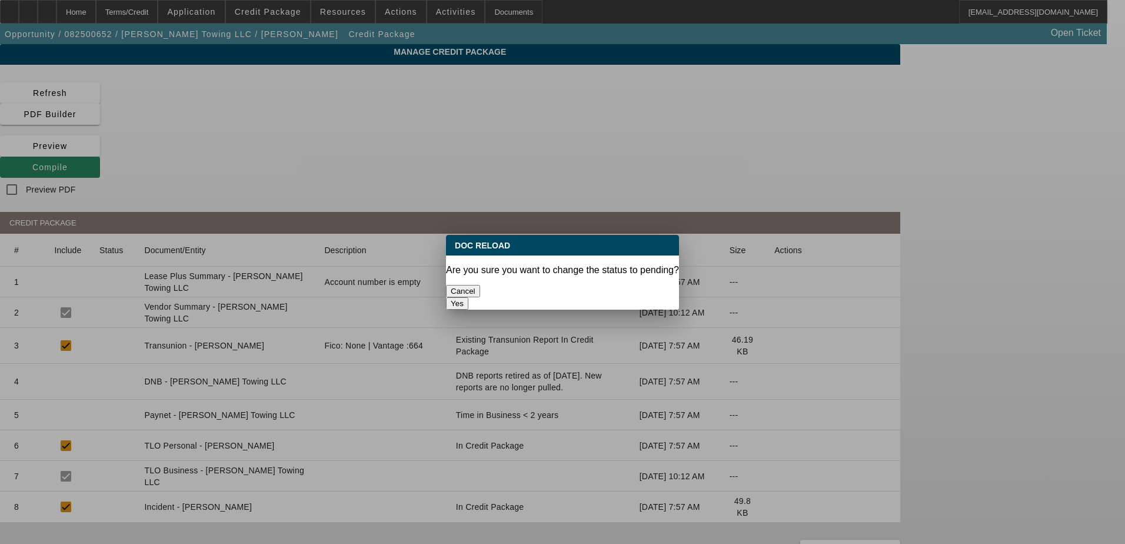
click at [469, 297] on button "Yes" at bounding box center [457, 303] width 22 height 12
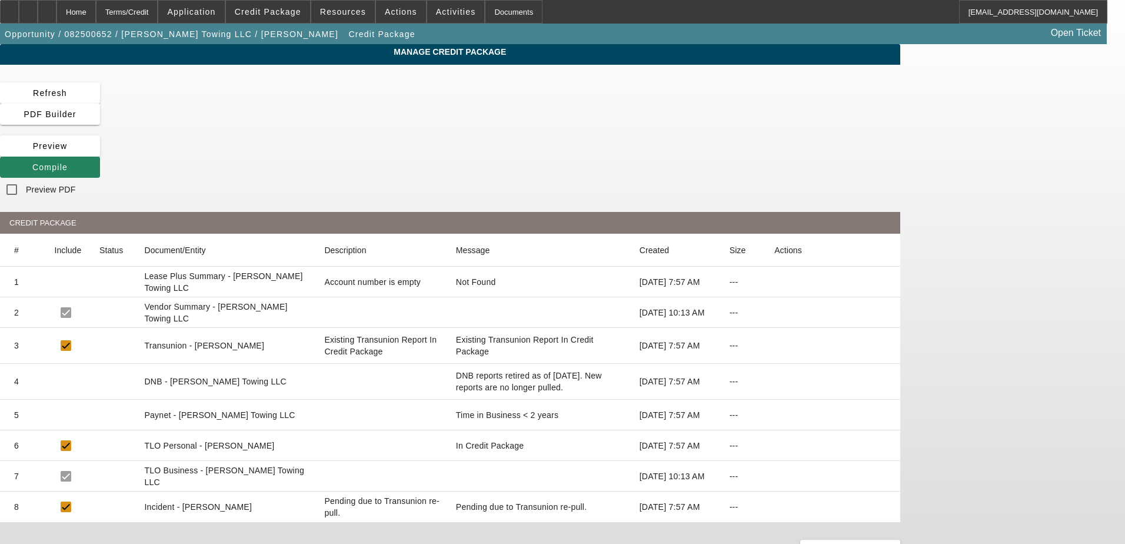
click at [775, 446] on icon at bounding box center [775, 446] width 0 height 0
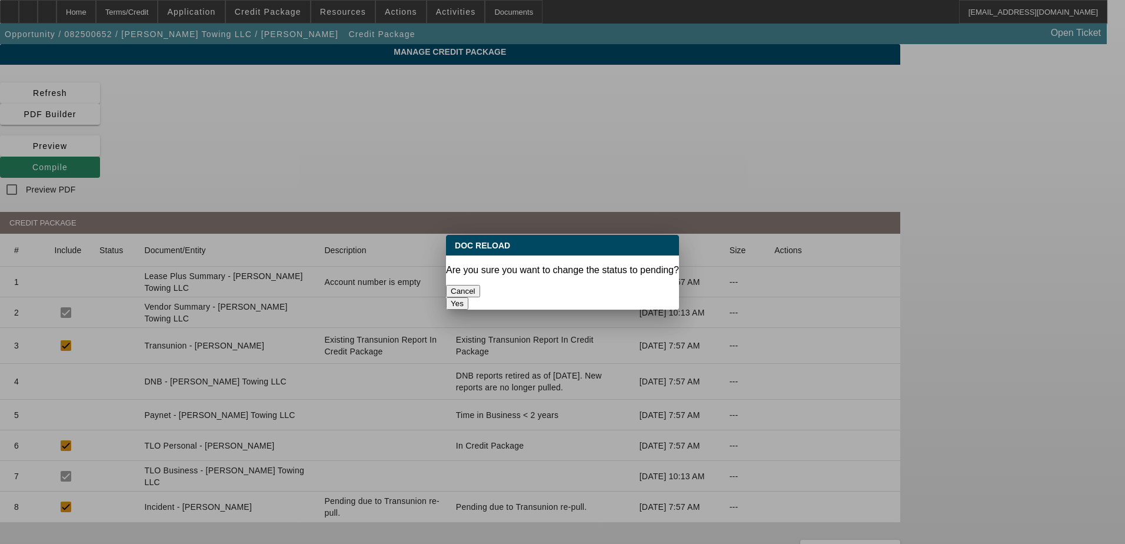
click at [469, 297] on button "Yes" at bounding box center [457, 303] width 22 height 12
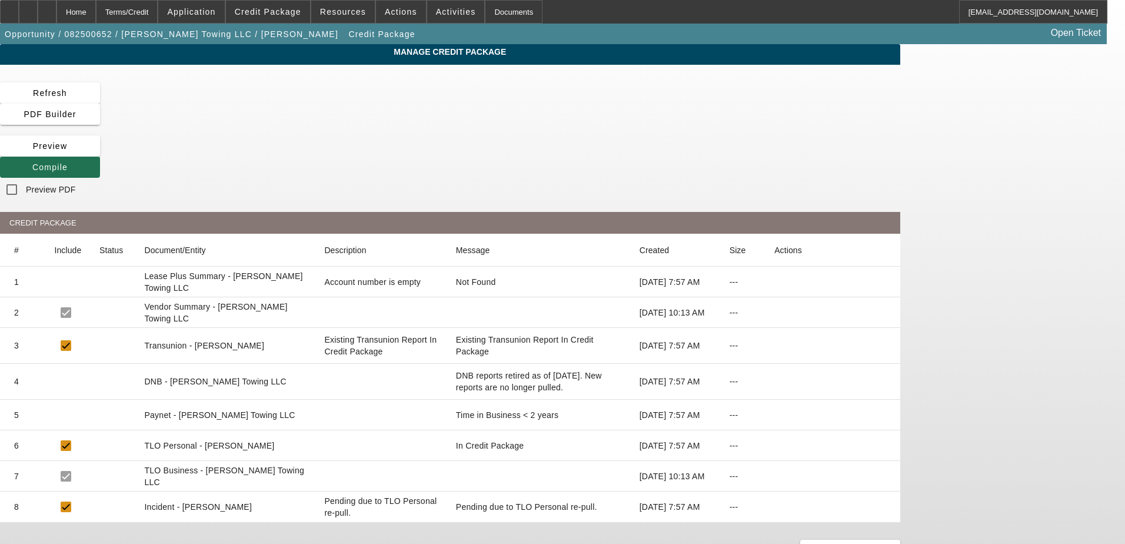
click at [32, 162] on icon at bounding box center [32, 166] width 0 height 9
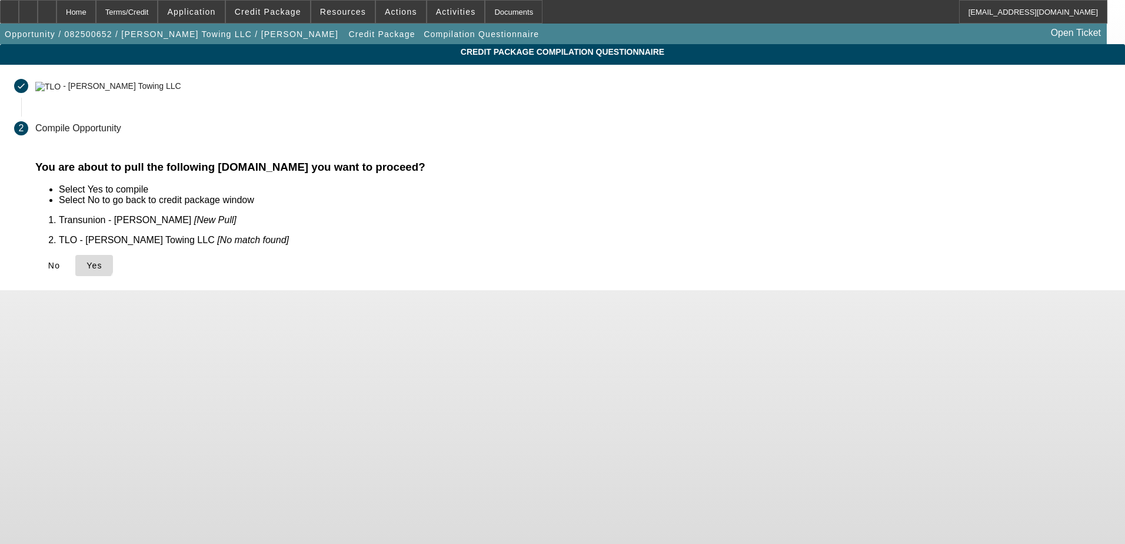
click at [87, 261] on icon at bounding box center [87, 265] width 0 height 9
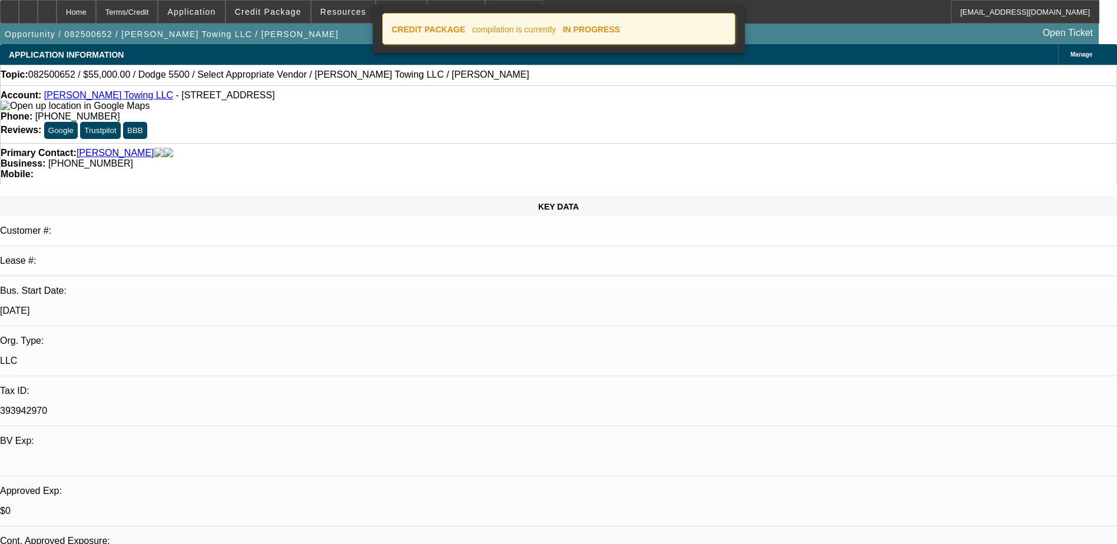
select select "0"
select select "2"
select select "0.1"
select select "4"
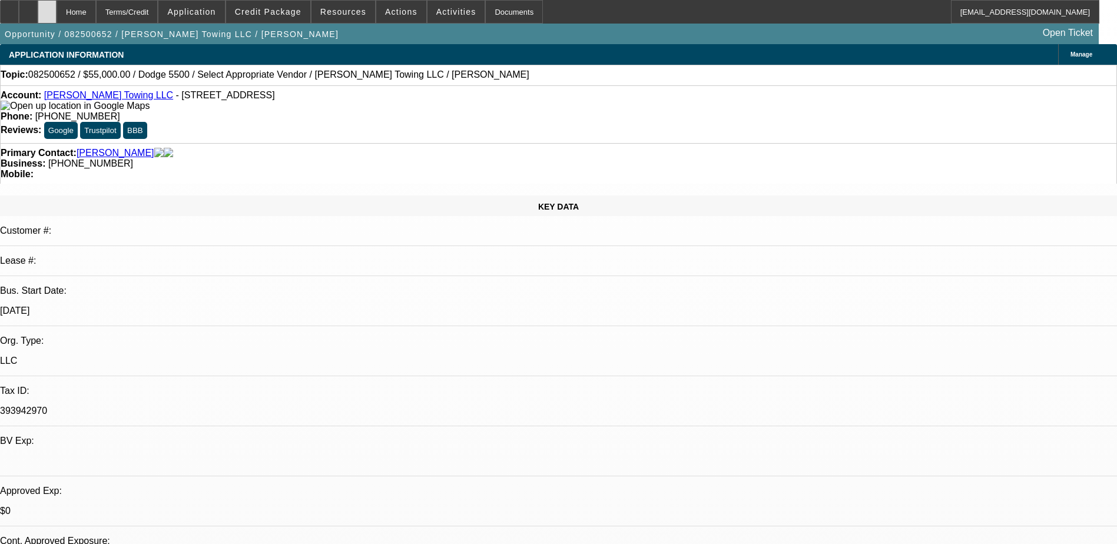
click at [47, 8] on icon at bounding box center [47, 8] width 0 height 0
select select "0"
select select "2"
select select "0.1"
select select "1"
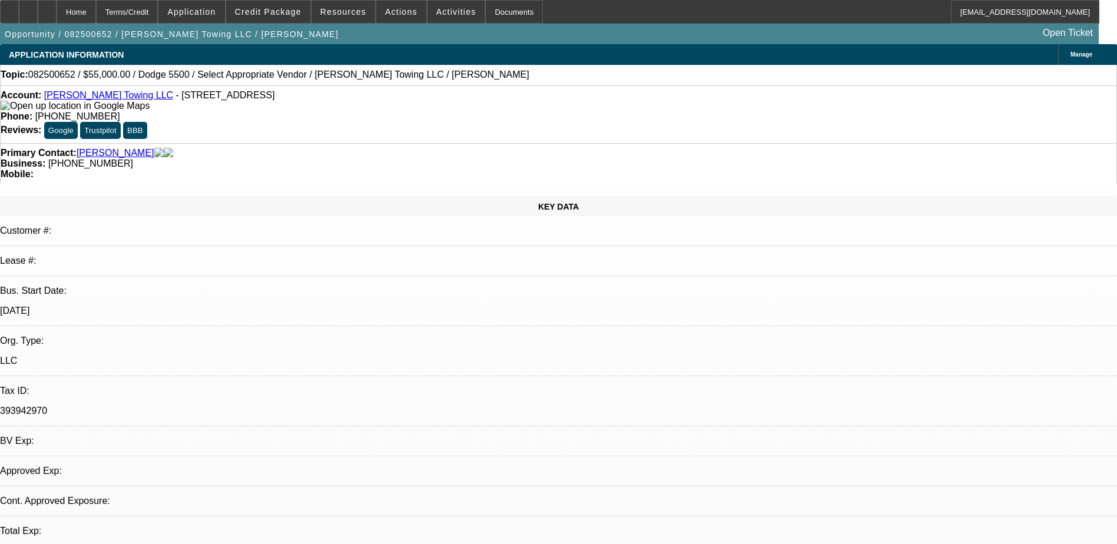
select select "2"
select select "4"
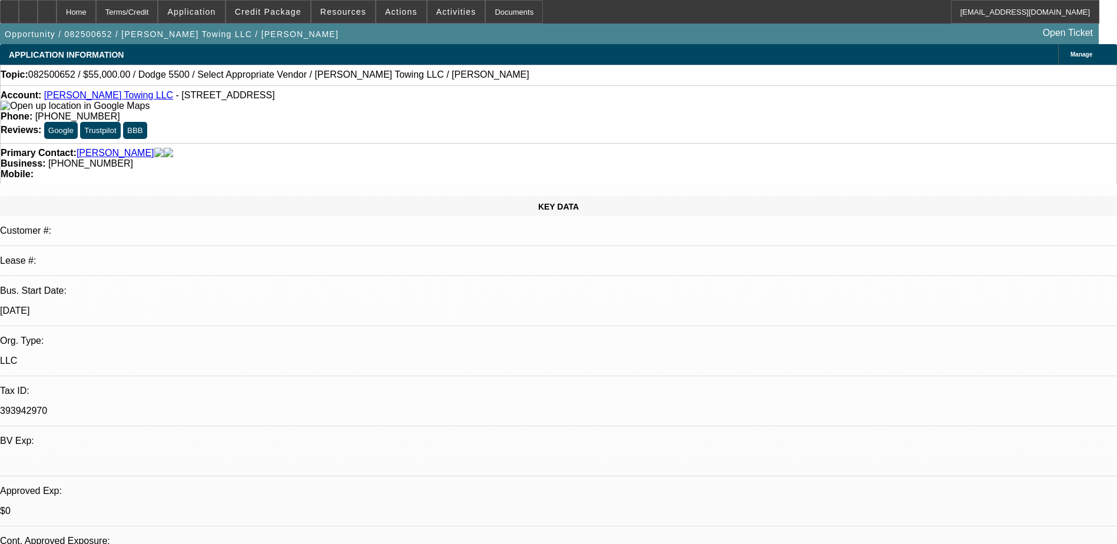
radio input "true"
type textarea "s"
type textarea "S"
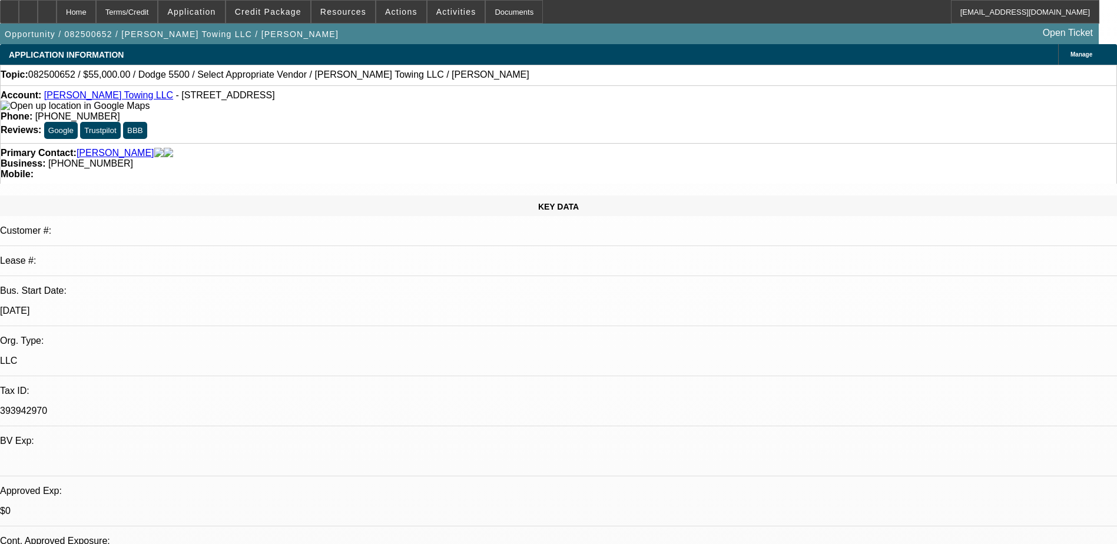
type textarea "eager to get this going. Sent him the startup plan and requested personal banks."
radio input "true"
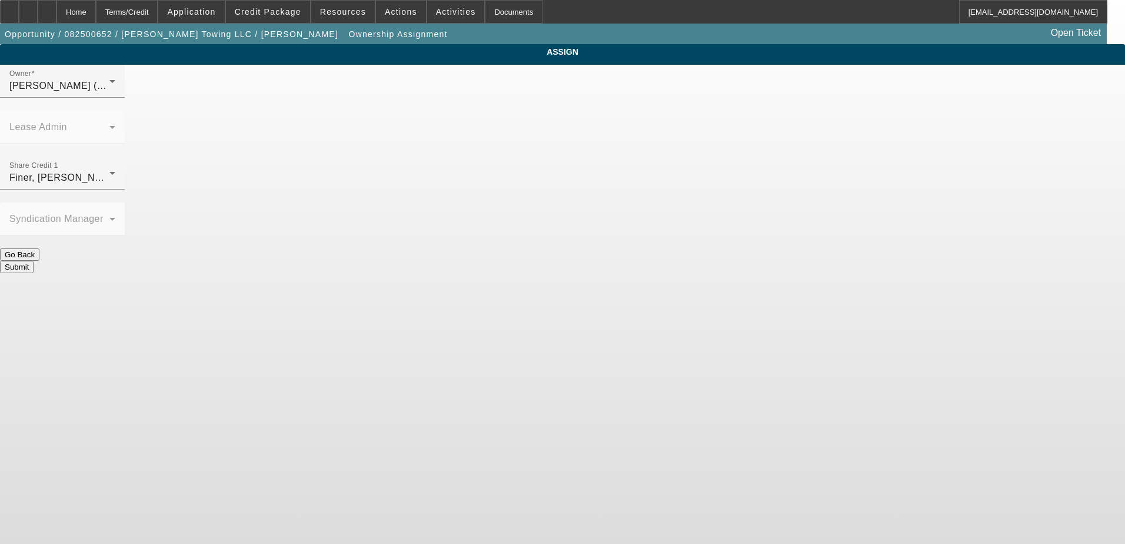
click at [39, 248] on button "Go Back" at bounding box center [19, 254] width 39 height 12
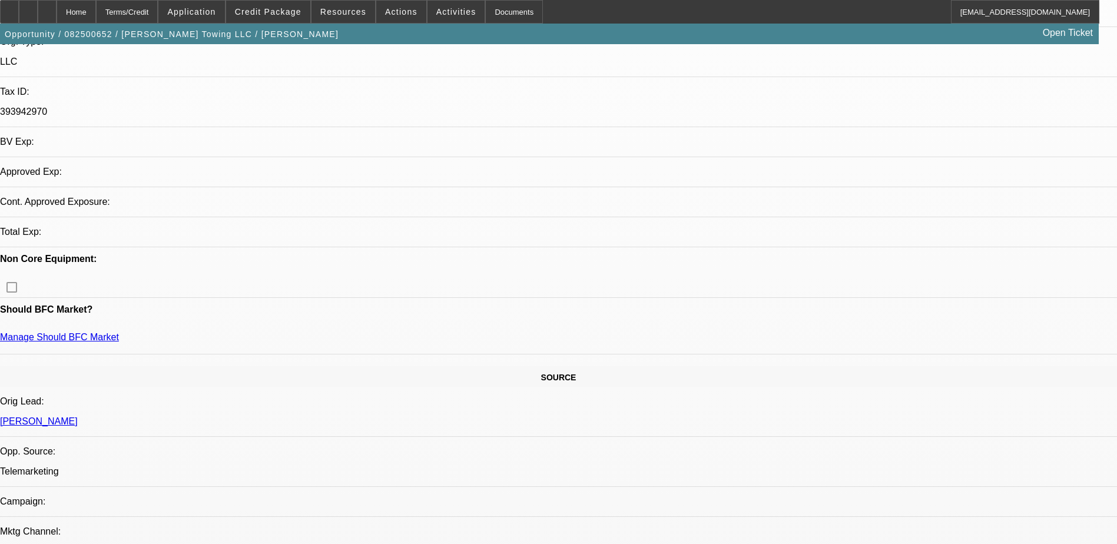
select select "0"
select select "2"
select select "0.1"
select select "4"
